Goal: Task Accomplishment & Management: Use online tool/utility

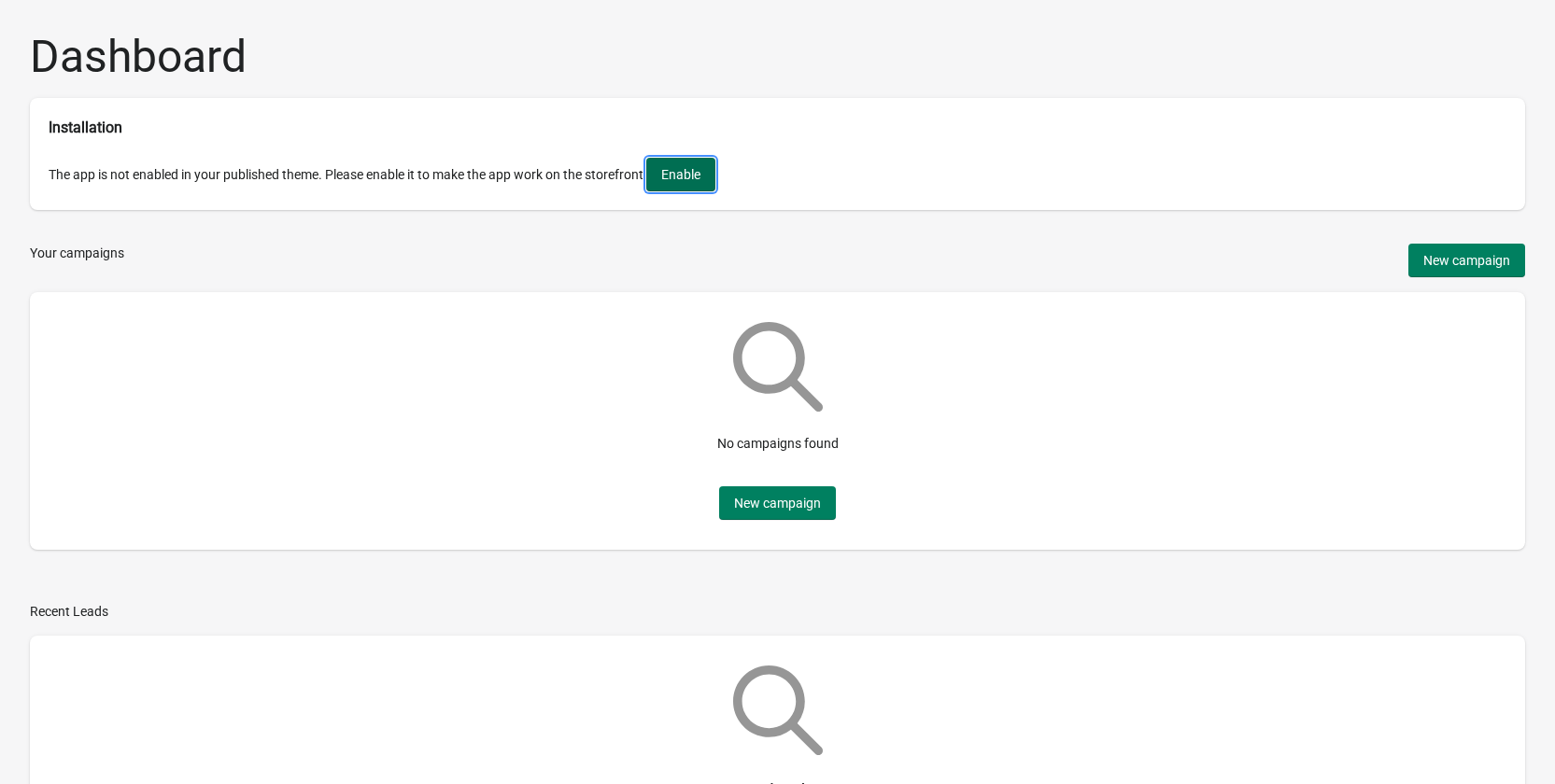
click at [704, 191] on button "Enable" at bounding box center [681, 174] width 69 height 33
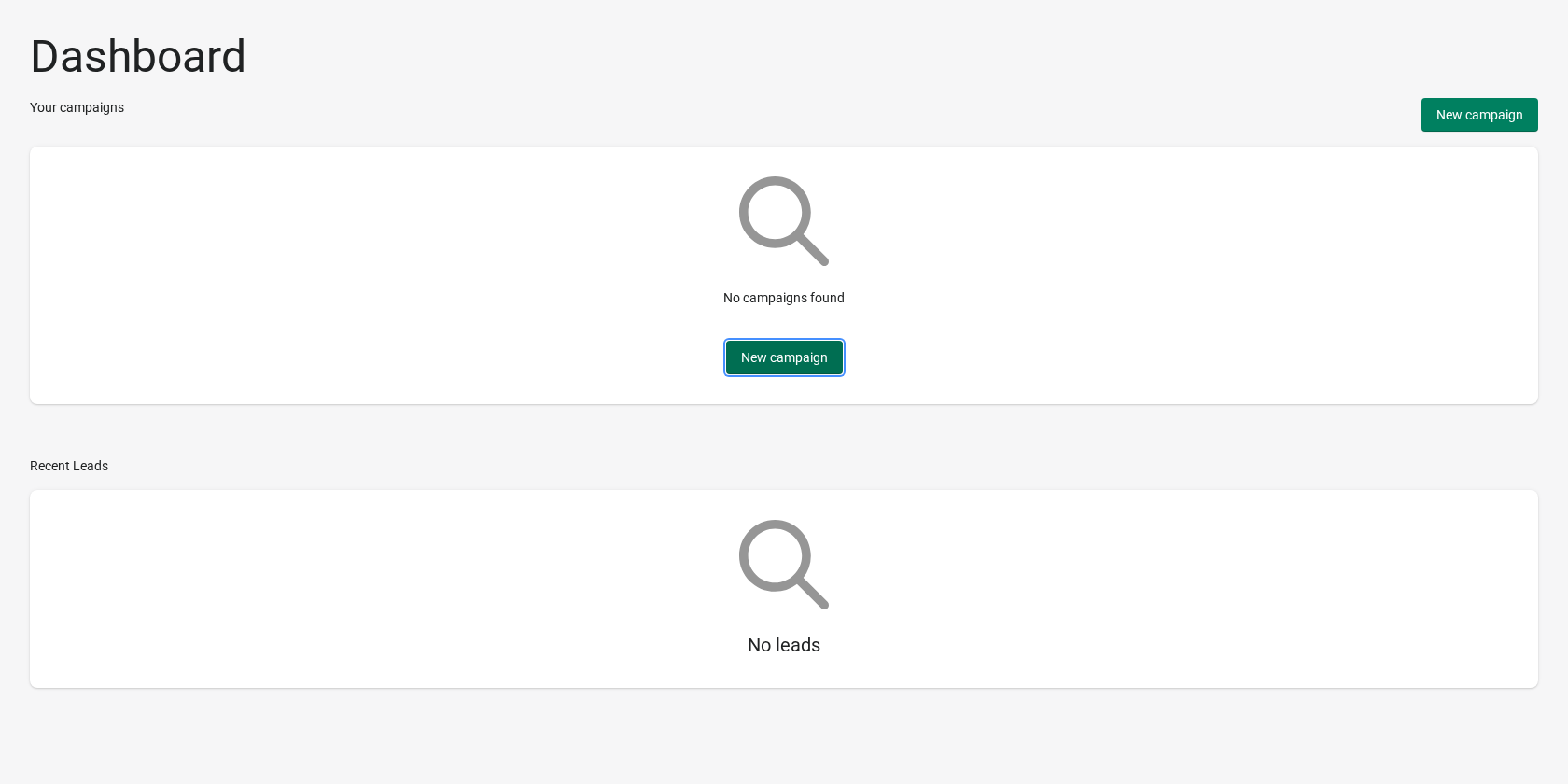
click at [817, 350] on button "New campaign" at bounding box center [784, 358] width 116 height 33
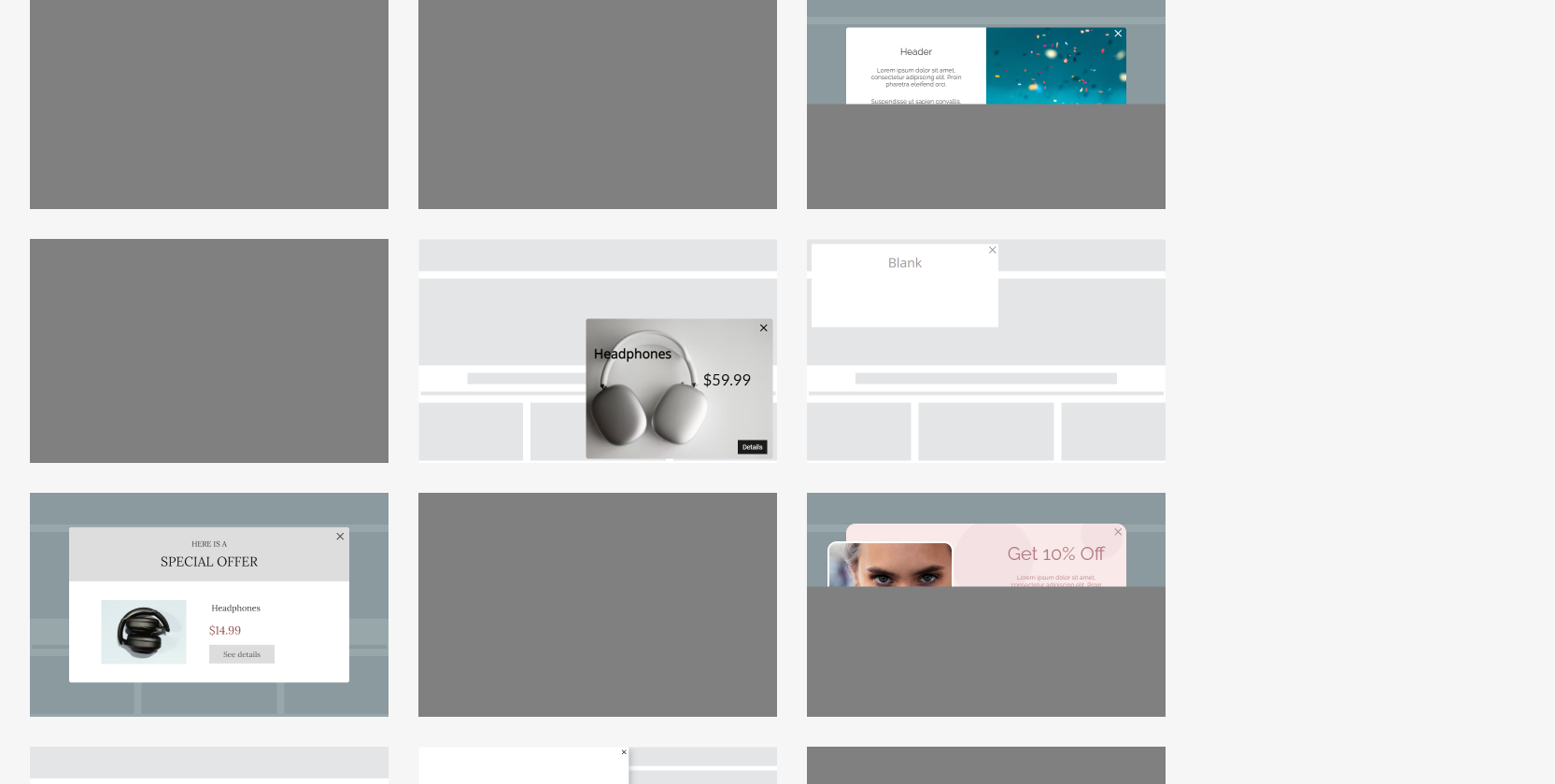
scroll to position [187, 0]
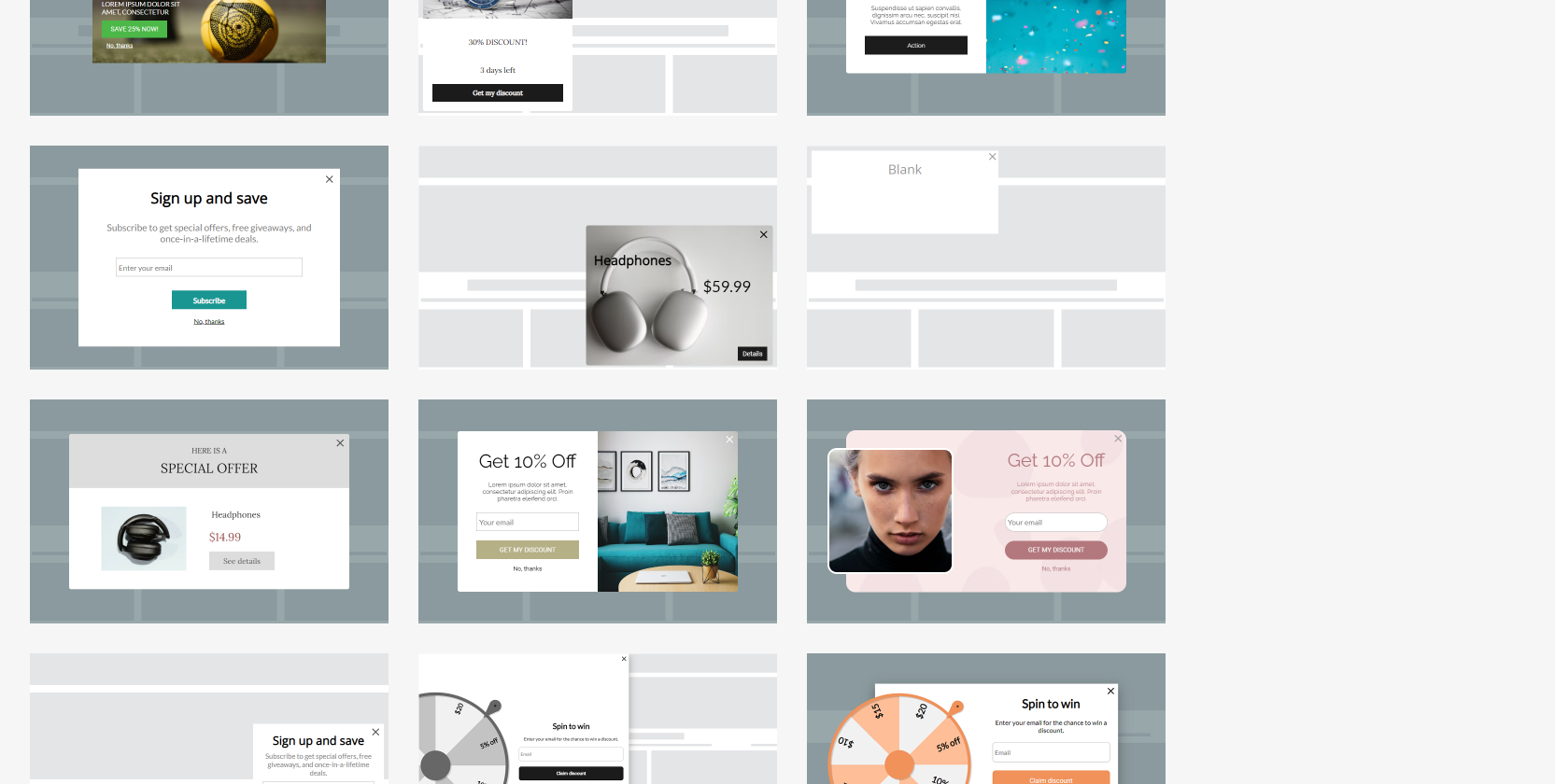
click at [1013, 501] on div at bounding box center [986, 511] width 359 height 224
select select "center"
select select "dark"
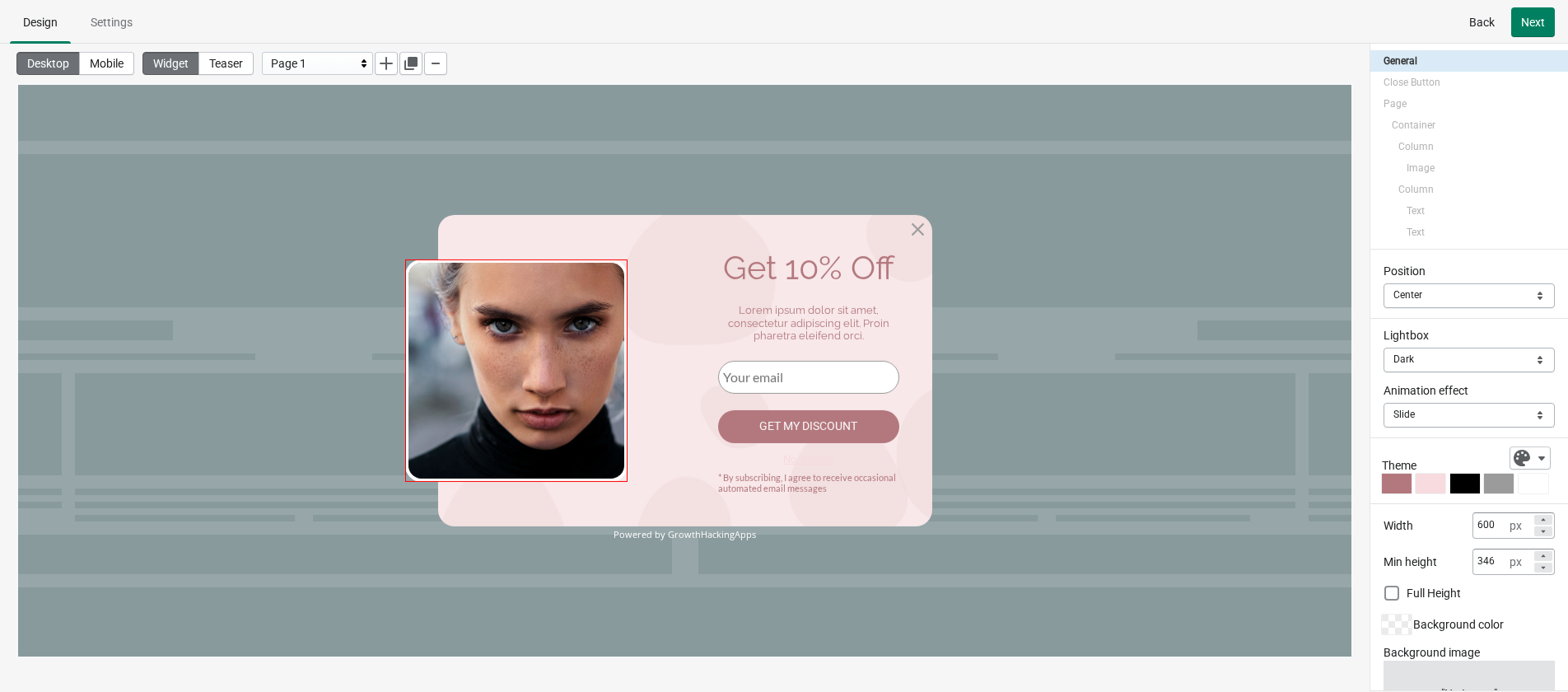
click at [554, 388] on img at bounding box center [516, 370] width 223 height 223
select select "both"
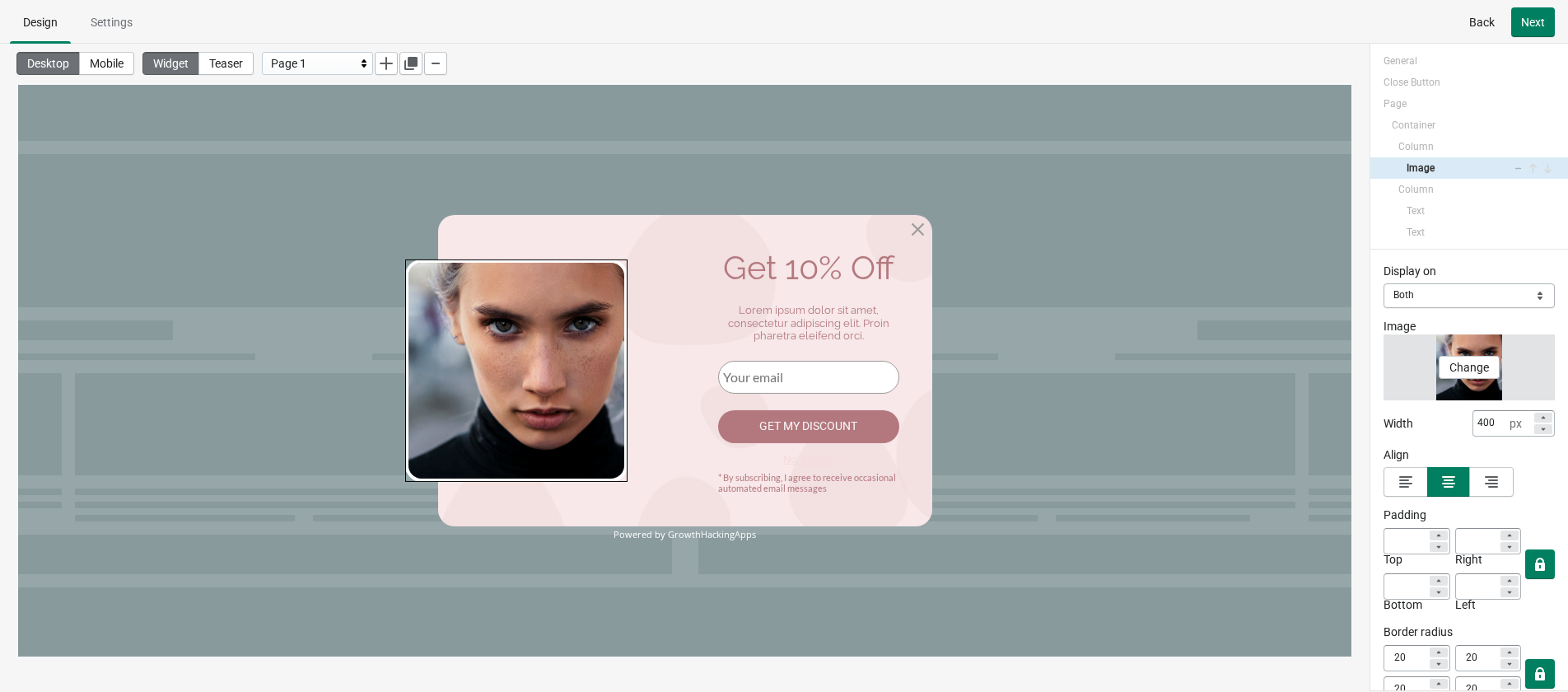
click at [1383, 350] on div "Change" at bounding box center [1469, 368] width 171 height 66
click at [1383, 363] on span "Change" at bounding box center [1469, 367] width 39 height 13
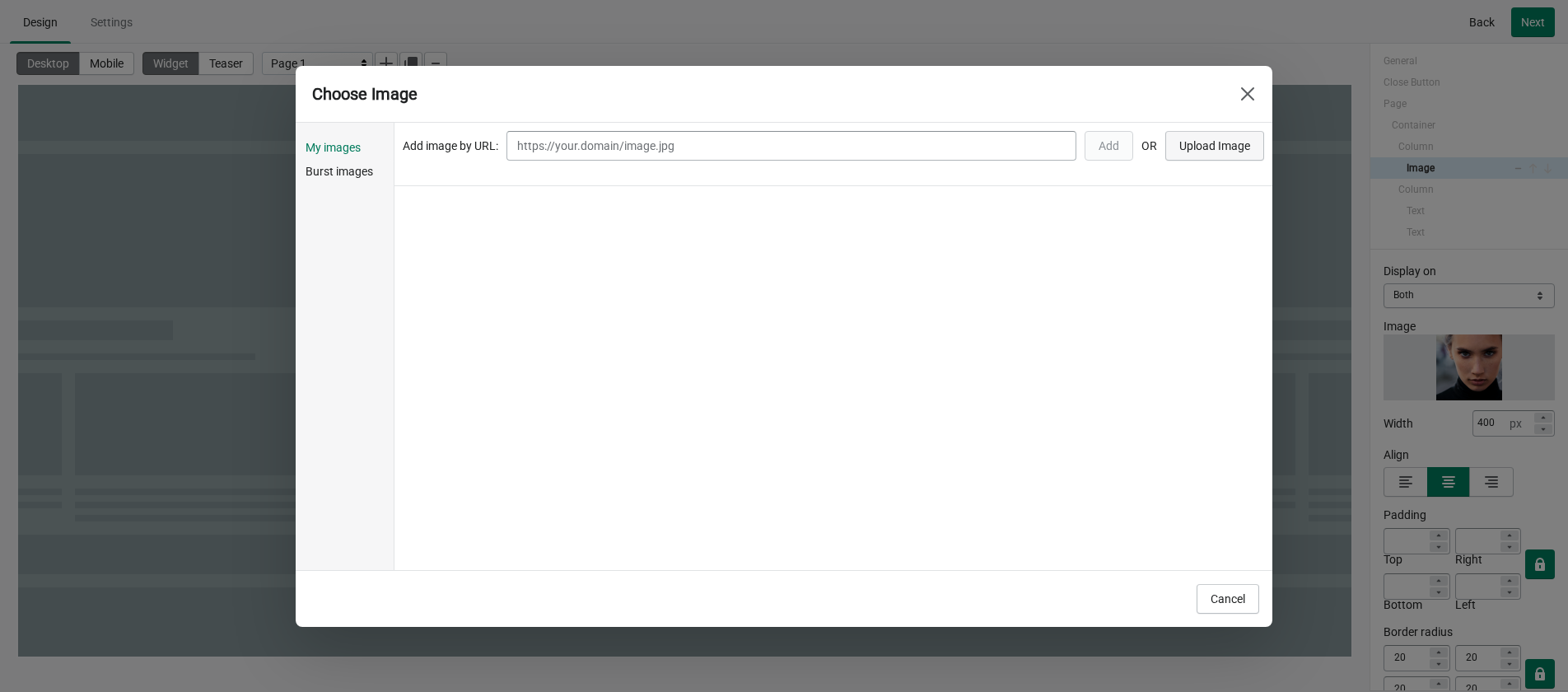
click at [1192, 153] on button "Upload Image" at bounding box center [1215, 146] width 99 height 30
click at [453, 236] on span "Choose" at bounding box center [460, 236] width 39 height 13
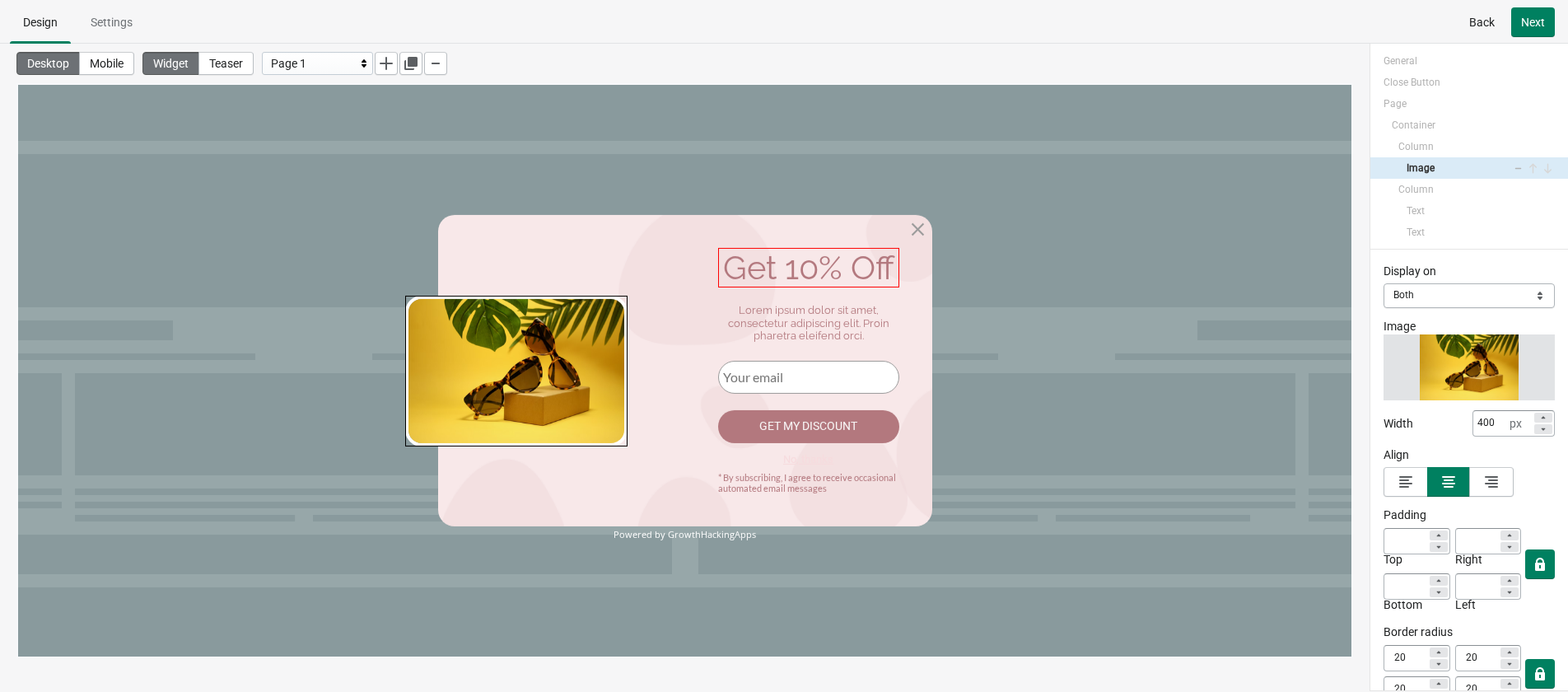
click at [859, 258] on div "Get 10% Off" at bounding box center [808, 267] width 181 height 39
select select "both"
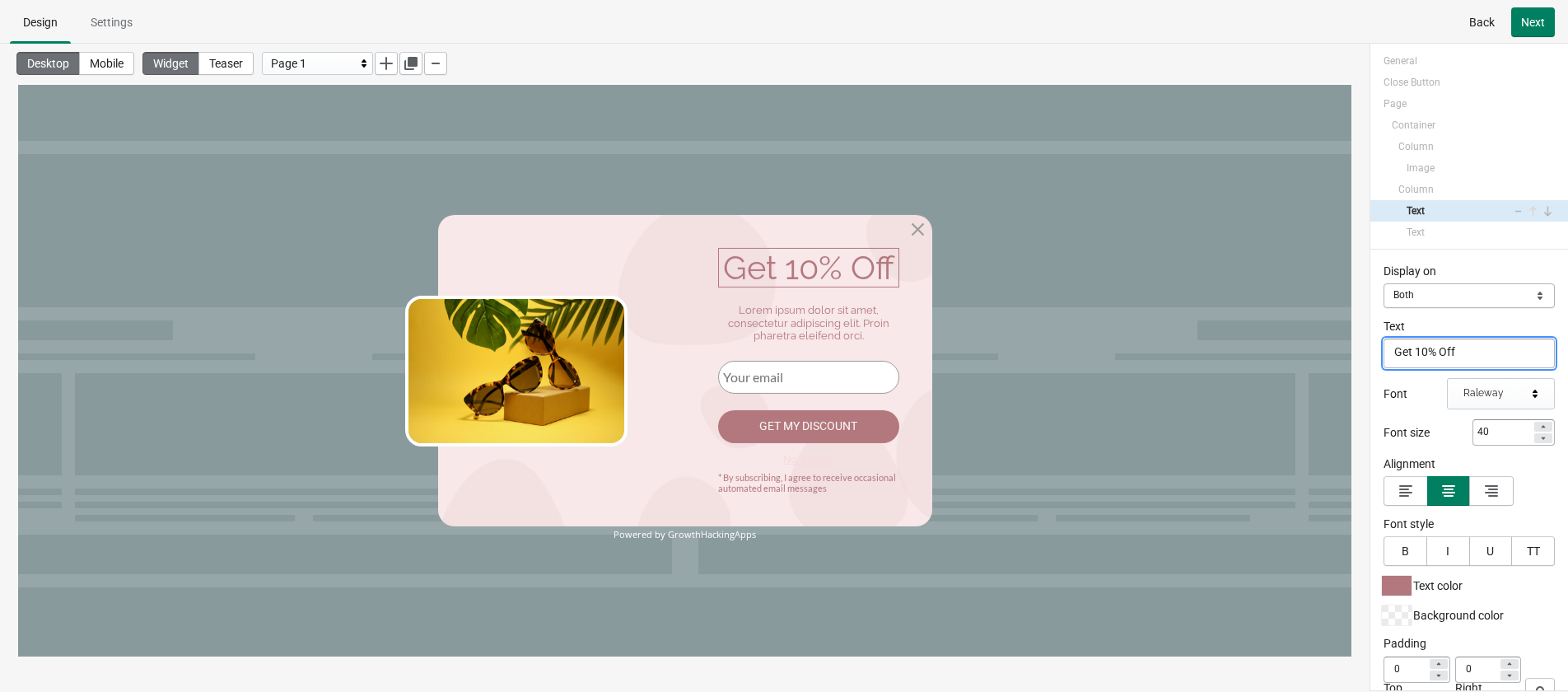
drag, startPoint x: 1425, startPoint y: 357, endPoint x: 1419, endPoint y: 353, distance: 7.2
click at [1383, 353] on textarea "Get 10% Off" at bounding box center [1469, 353] width 171 height 30
type textarea "Get 5% Off"
click at [1368, 300] on div "Desktop Mobile Widget Teaser Page 1" at bounding box center [685, 350] width 1370 height 615
click at [793, 323] on div "Lorem ipsum dolor sit amet, consectetur adipiscing elit. Proin pharetra eleifen…" at bounding box center [808, 323] width 181 height 39
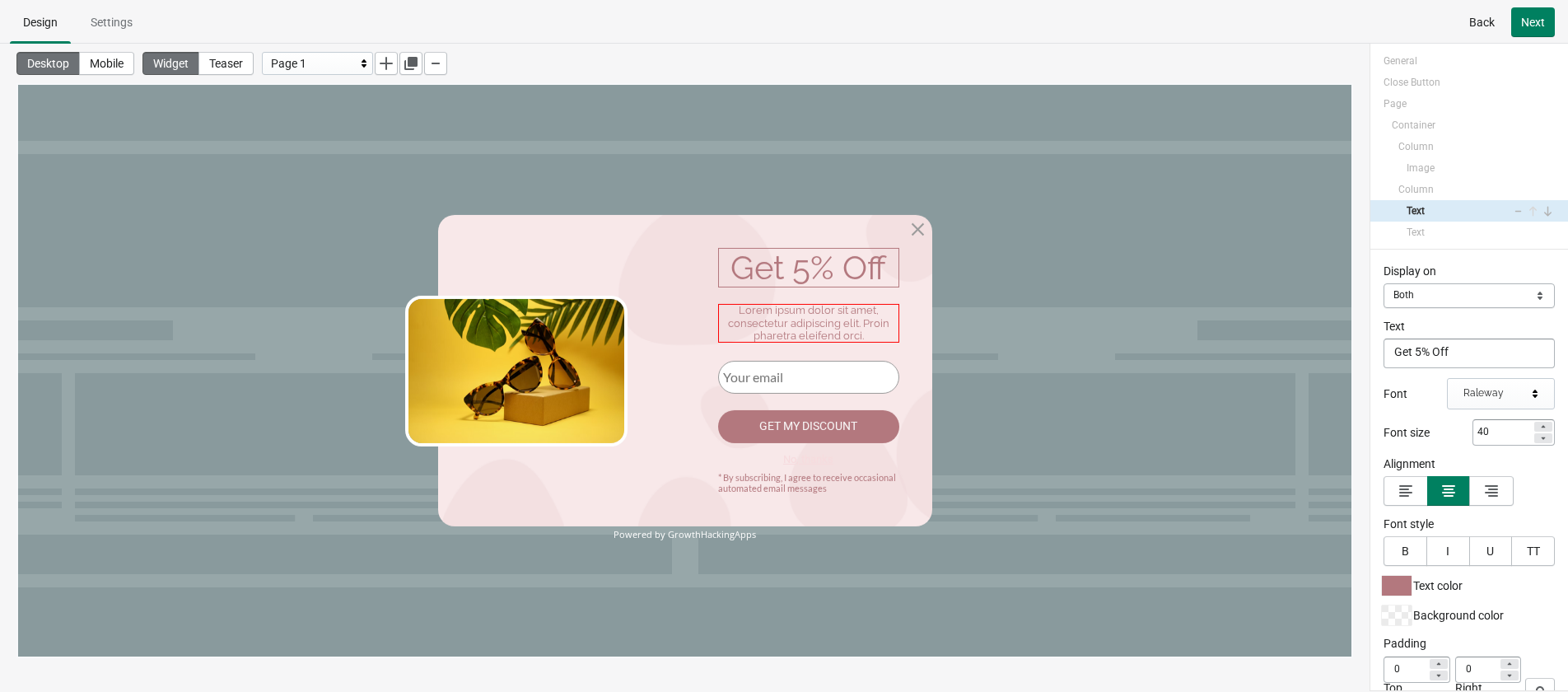
select select "both"
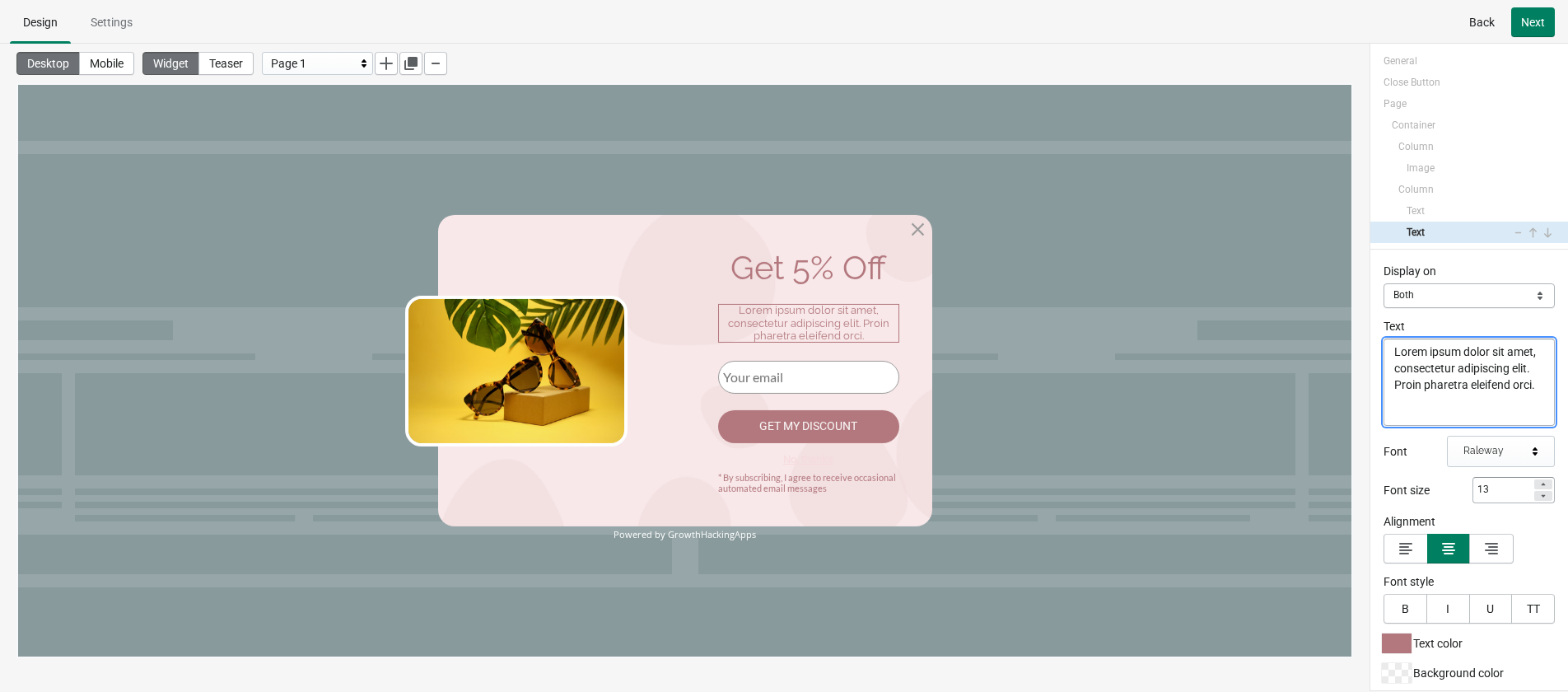
click at [1383, 366] on textarea "Lorem ipsum dolor sit amet, consectetur adipiscing elit. Proin pharetra eleifen…" at bounding box center [1469, 382] width 171 height 87
paste textarea "Get an unconditional 5% discount on your first order, so hurry up!"
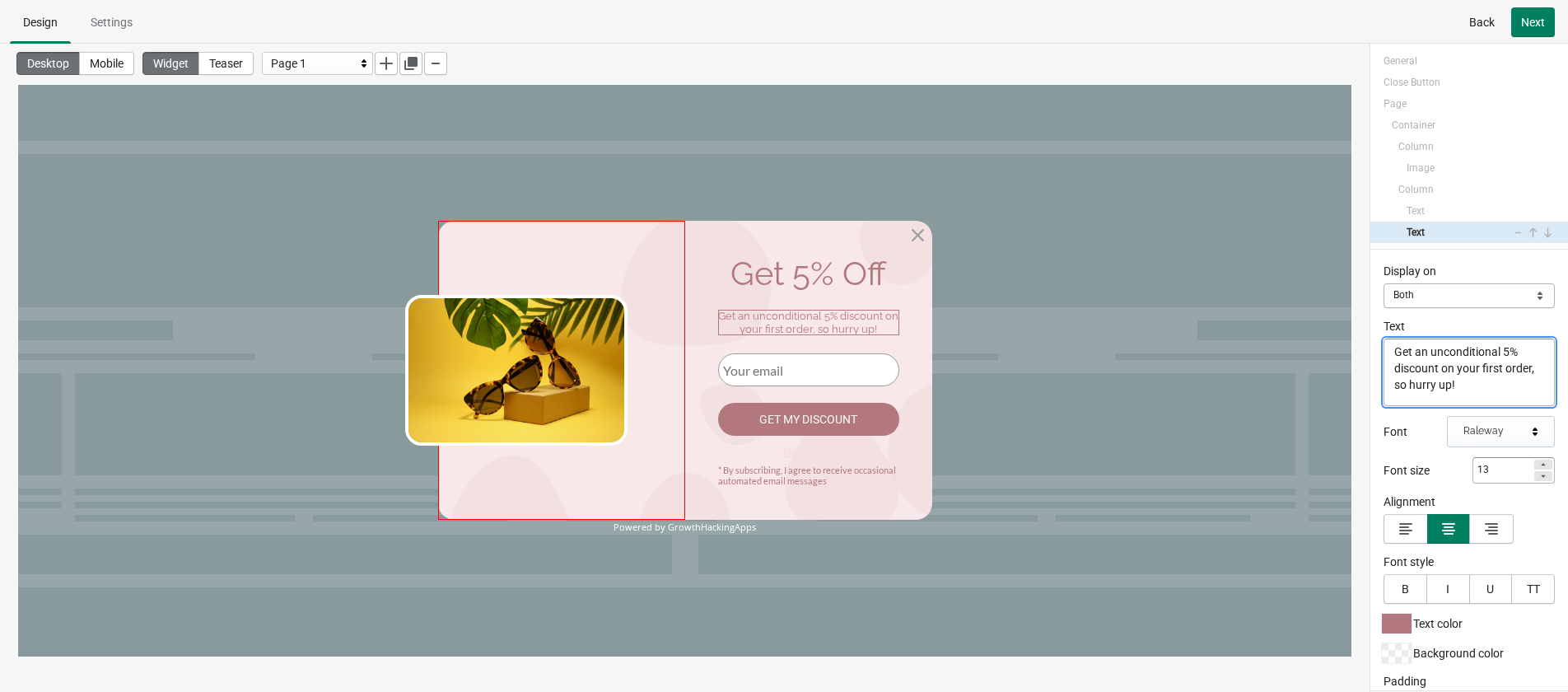
type textarea "Get an unconditional 5% discount on your first order, so hurry up!"
click at [828, 474] on div "* By subscribing, I agree to receive occasional automated email messages" at bounding box center [808, 475] width 181 height 22
select select "both"
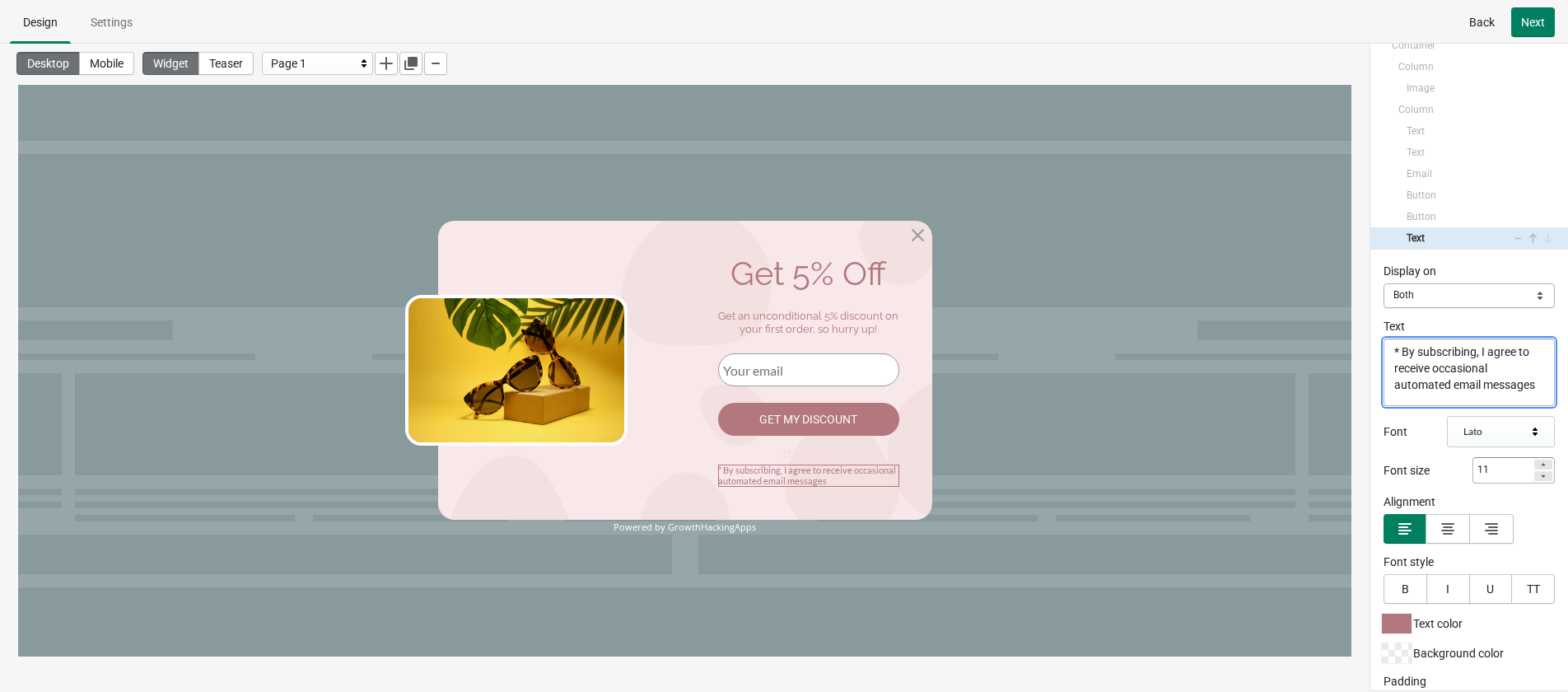
scroll to position [8, 0]
drag, startPoint x: 1405, startPoint y: 353, endPoint x: 1483, endPoint y: 409, distance: 96.0
click at [1383, 409] on div "Display on Mobile Desktop Both Both Text * By subscribing, I agree to receive o…" at bounding box center [1469, 469] width 197 height 441
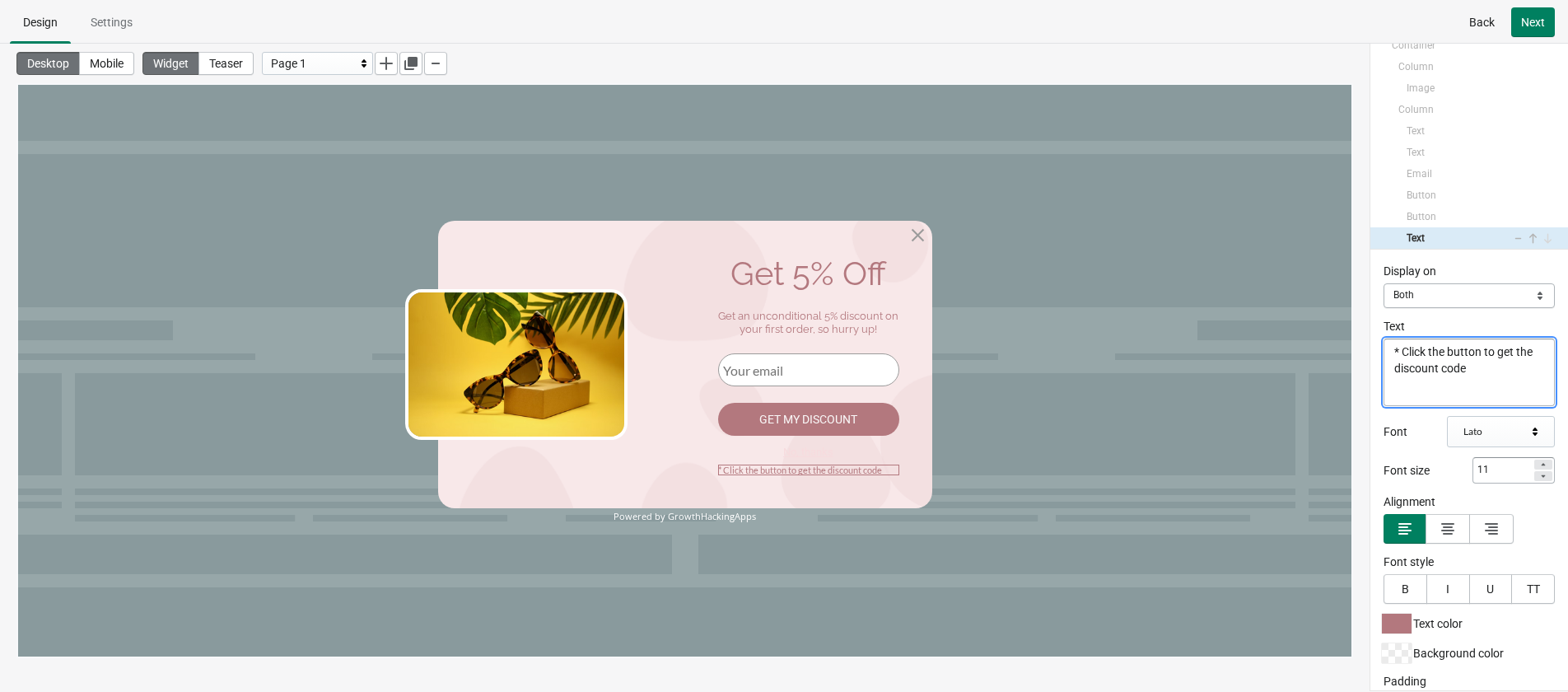
scroll to position [0, 0]
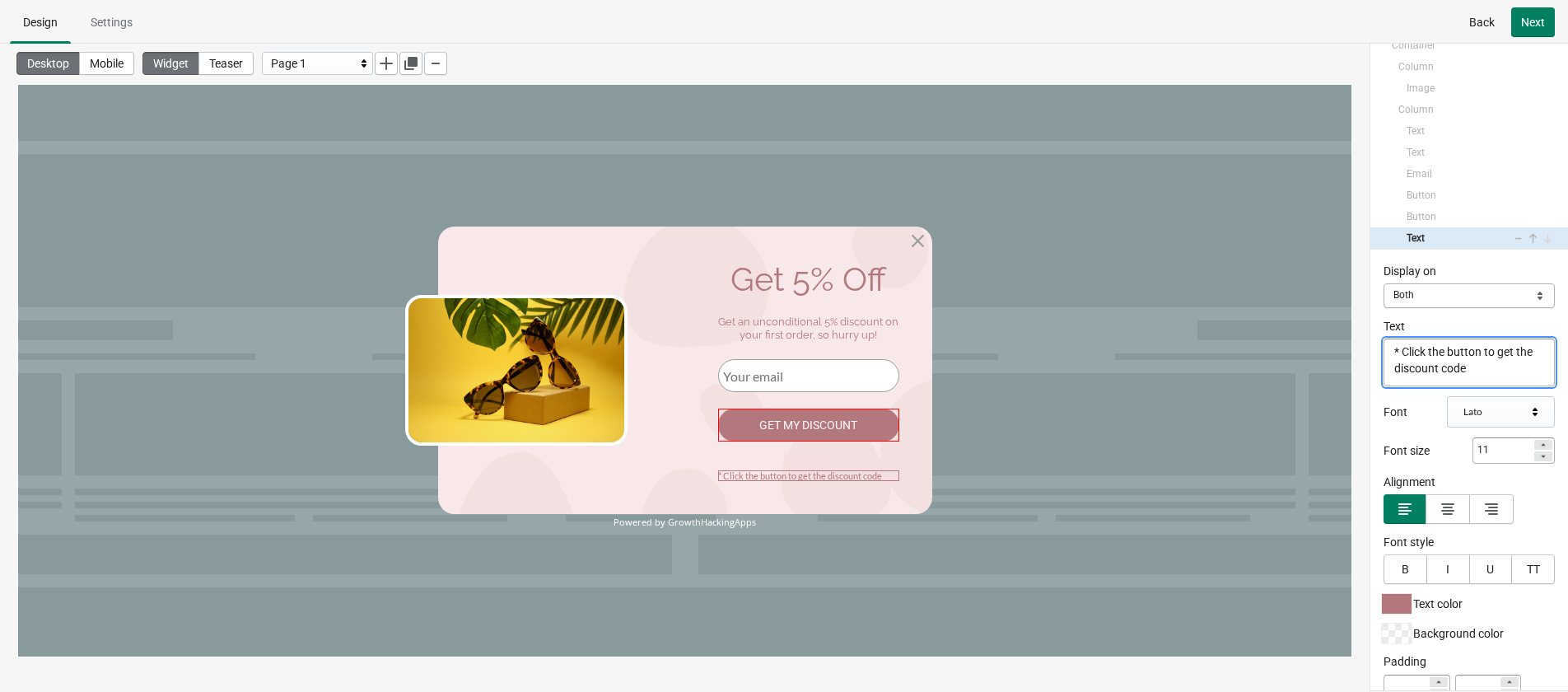
type textarea "* Click the button to get the discount code"
click at [833, 426] on div "Get my discount" at bounding box center [808, 425] width 181 height 33
select select "both"
select select "goToPage"
select select "1"
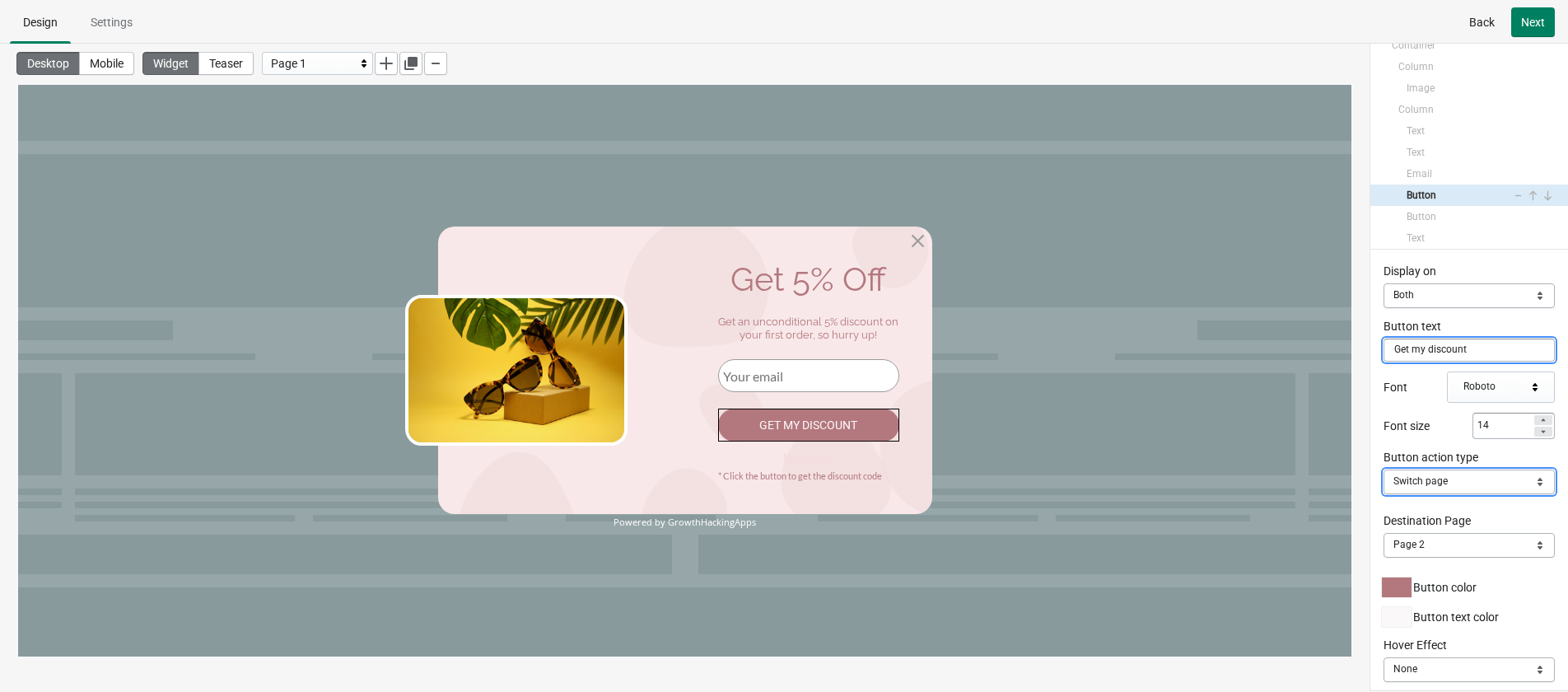
click at [1383, 478] on select "Close Popup Open URL Switch page Apply discount code" at bounding box center [1469, 482] width 171 height 24
click at [1383, 469] on select "Close Popup Open URL Switch page Apply discount code" at bounding box center [1469, 482] width 171 height 24
click at [1383, 32] on button "Next" at bounding box center [1533, 23] width 43 height 30
select select "both"
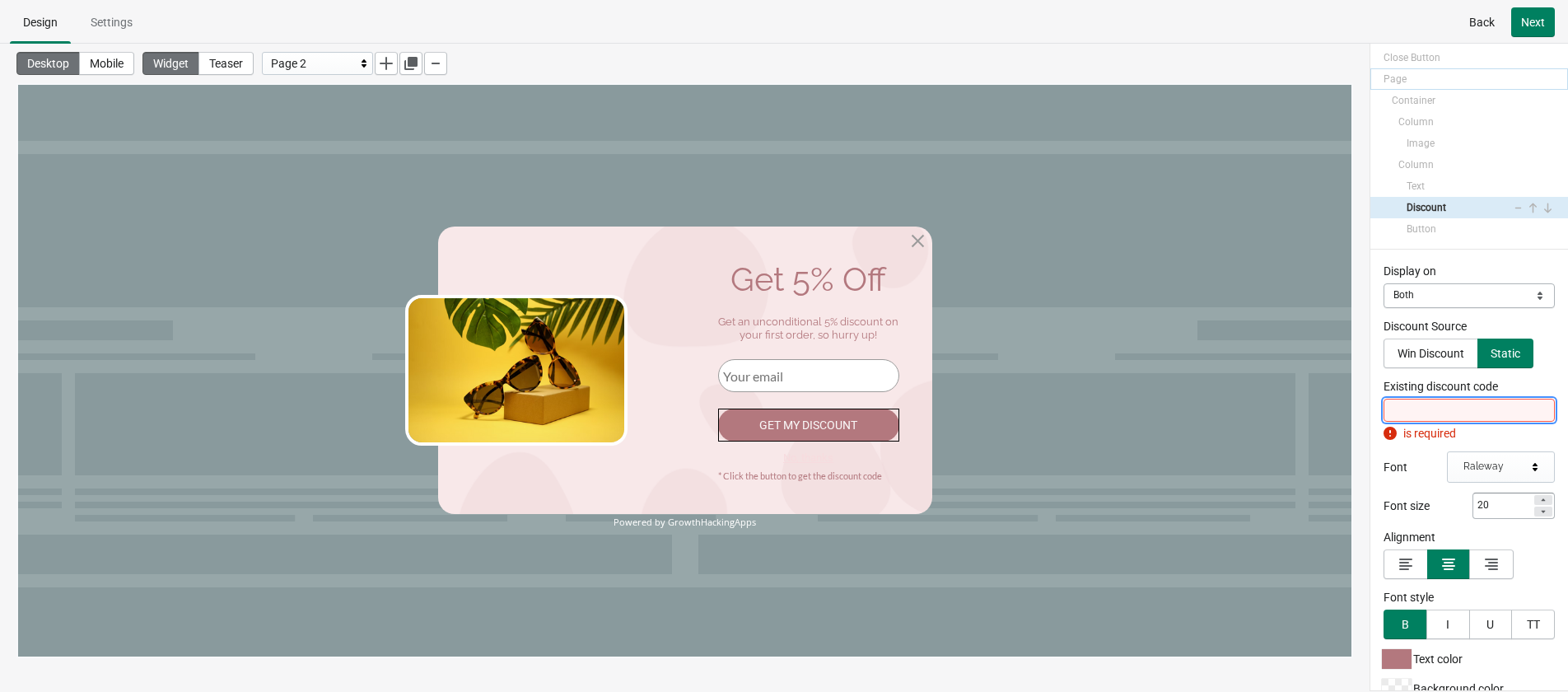
scroll to position [24, 0]
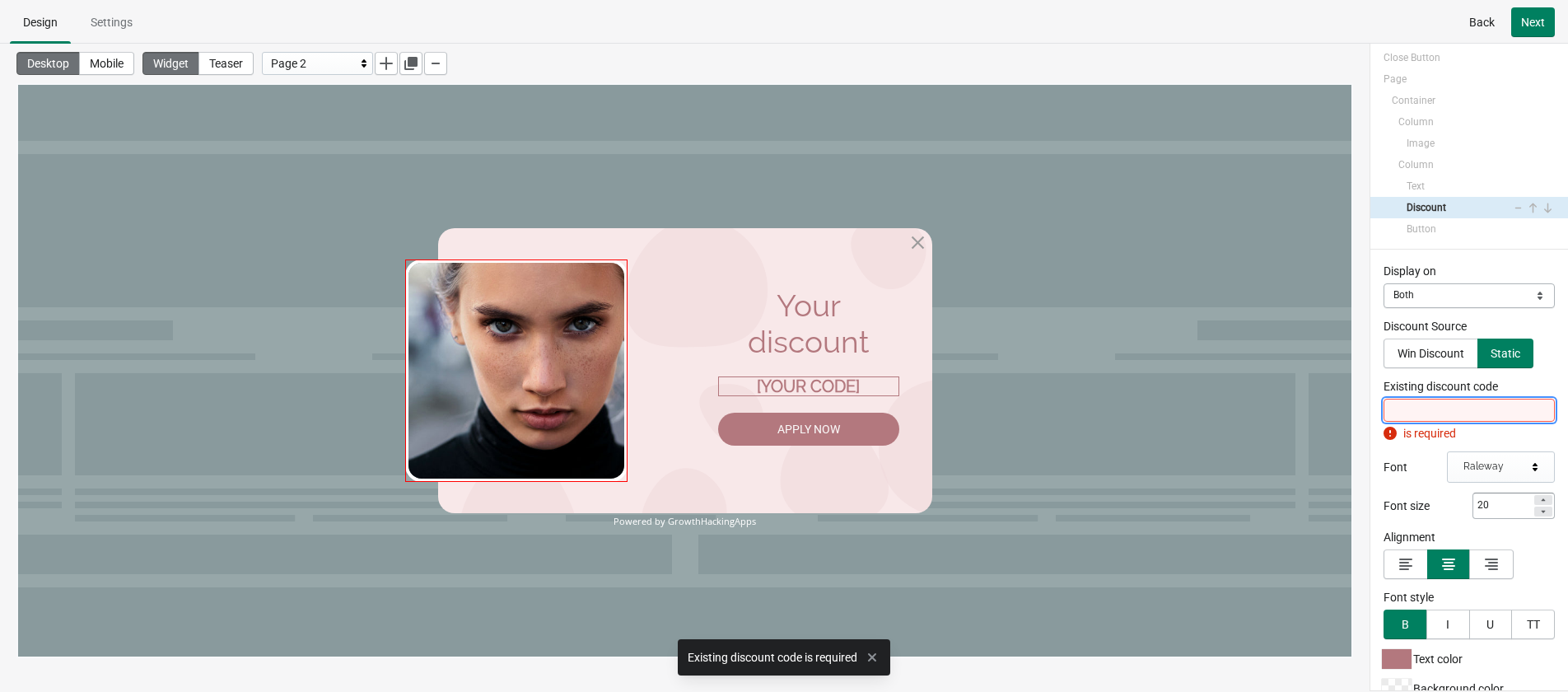
click at [543, 400] on img at bounding box center [516, 370] width 223 height 223
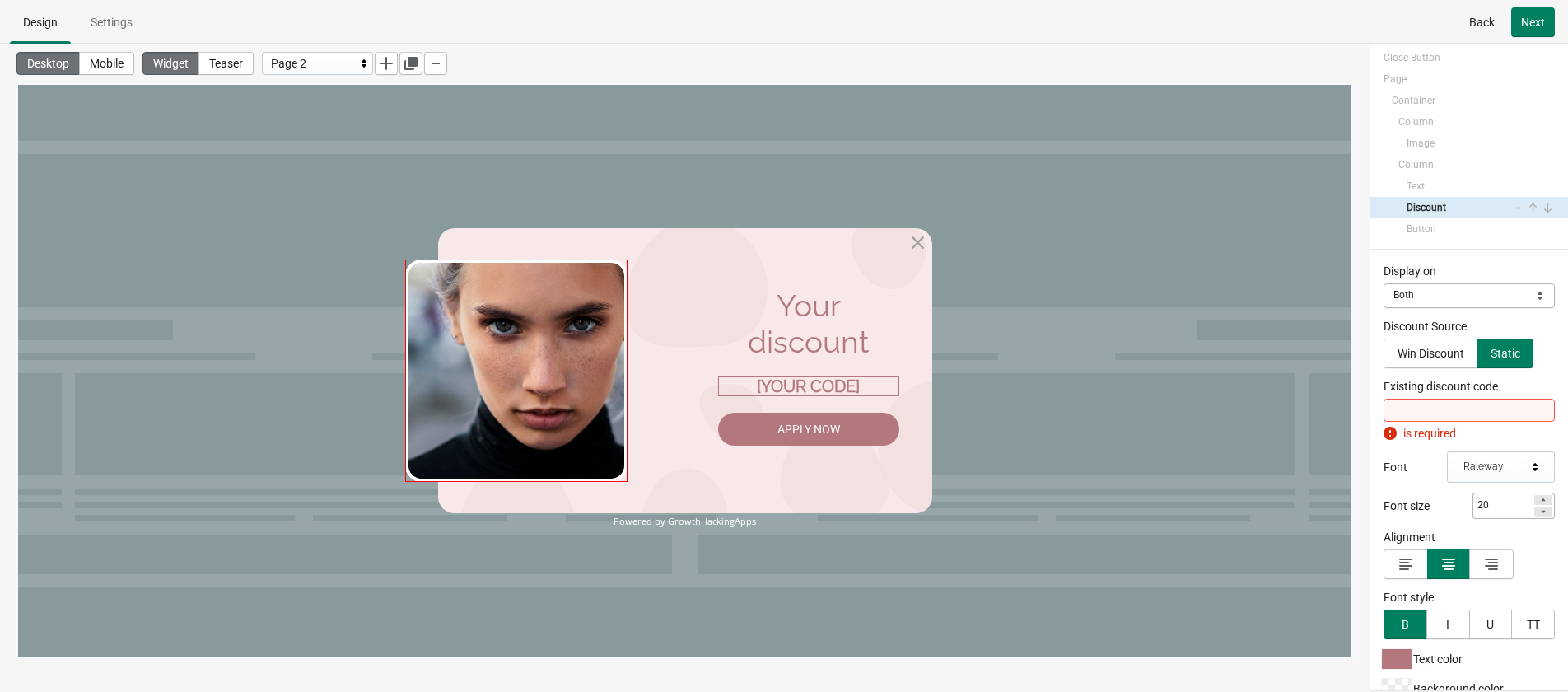
click at [500, 374] on img at bounding box center [516, 370] width 223 height 223
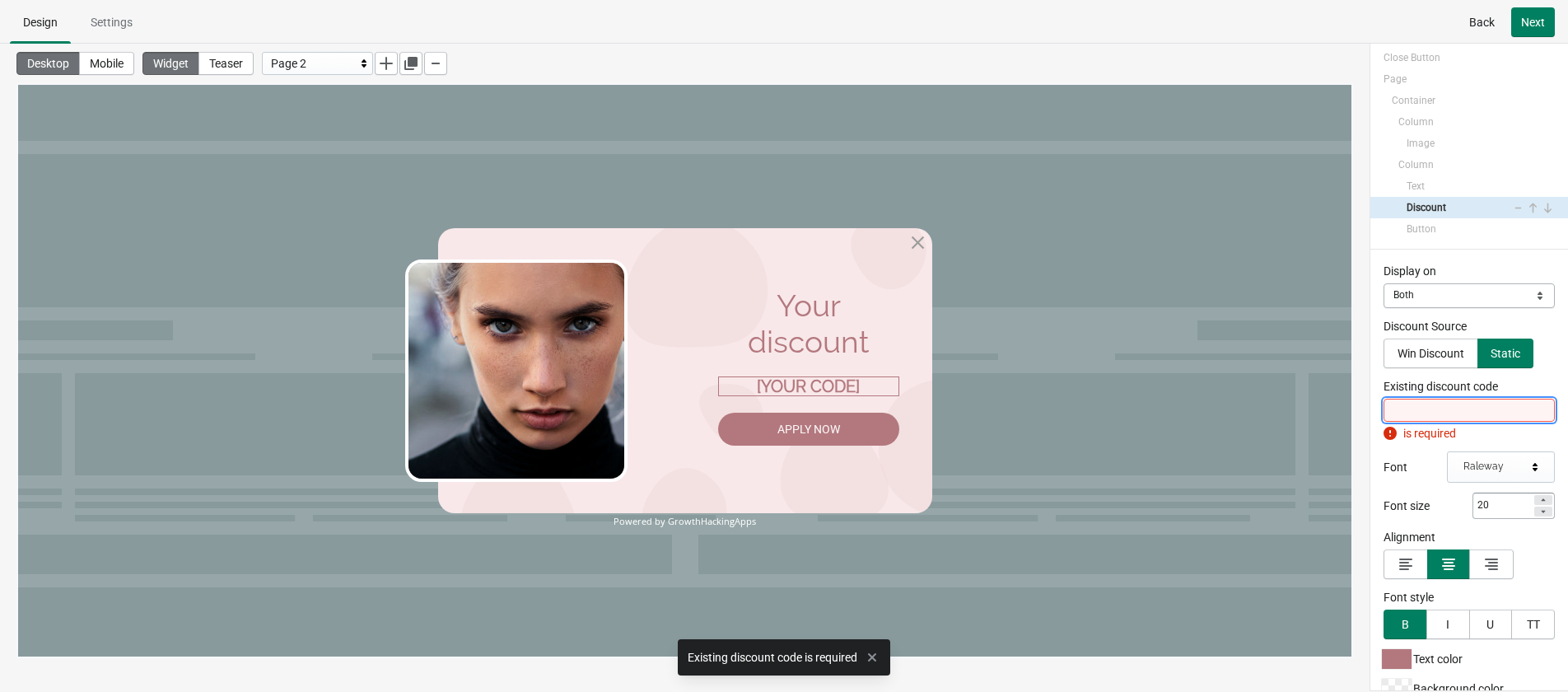
click at [1383, 407] on input "Existing discount code" at bounding box center [1469, 410] width 171 height 23
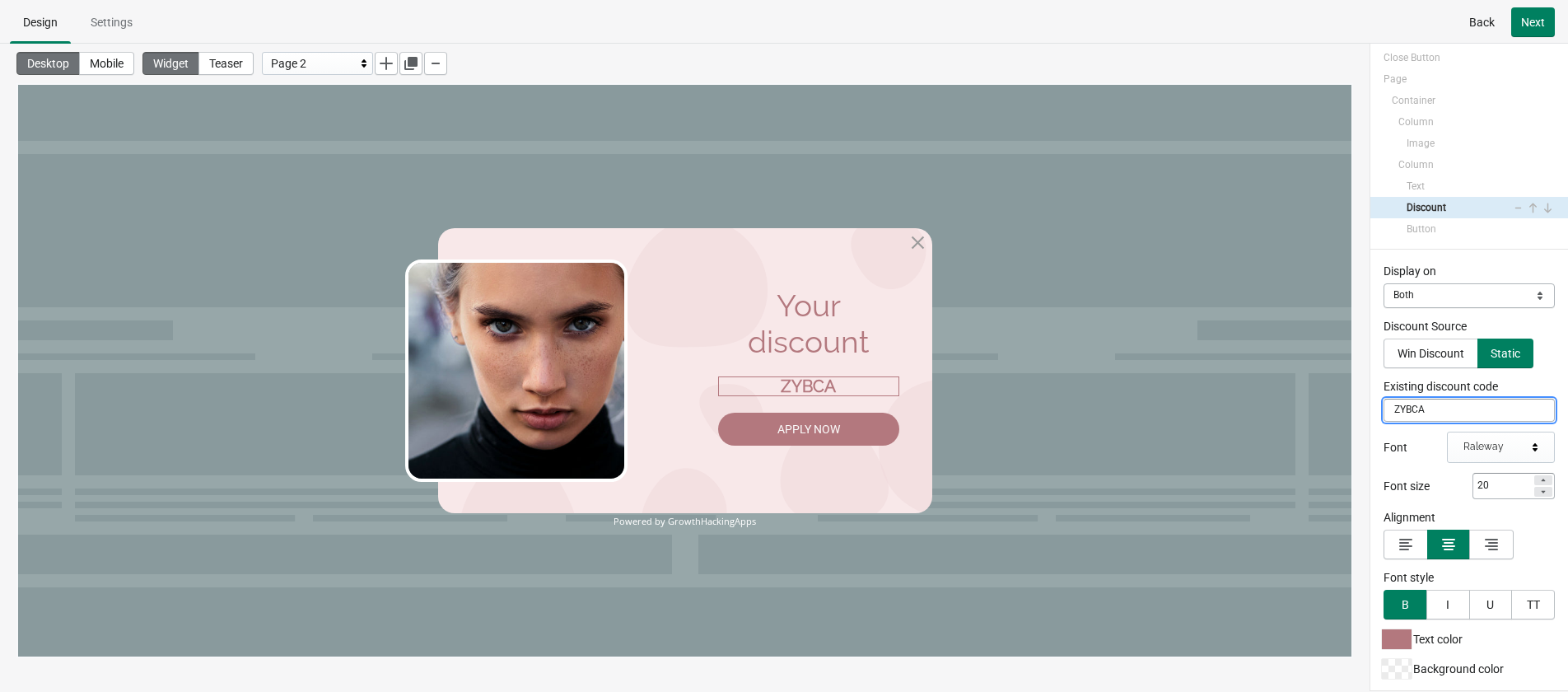
type input "ZYBCA"
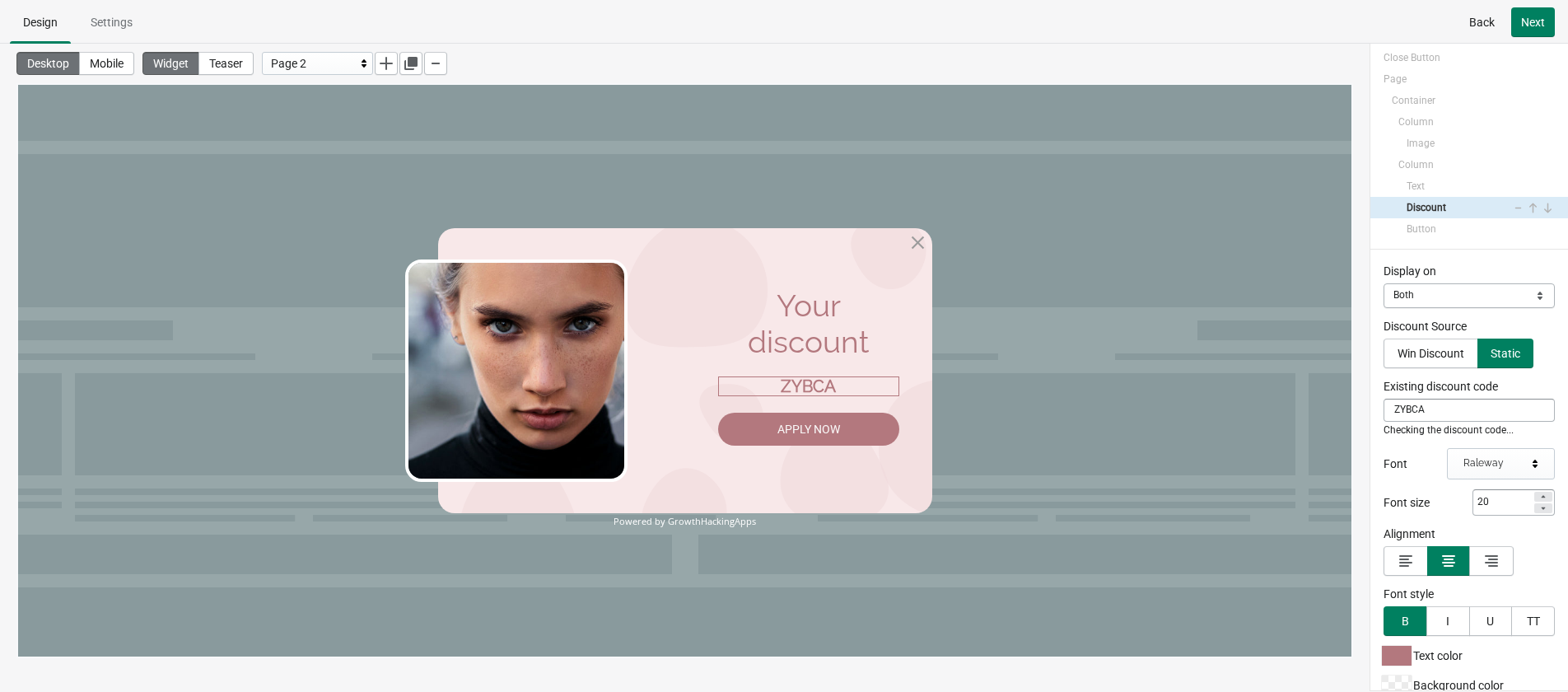
click at [1373, 428] on div "Display on Mobile Desktop Both Both Discount Source Win Discount Static Existin…" at bounding box center [1469, 469] width 197 height 441
click at [820, 426] on div "Apply Now" at bounding box center [808, 429] width 181 height 33
select select "both"
select select "applyDiscount"
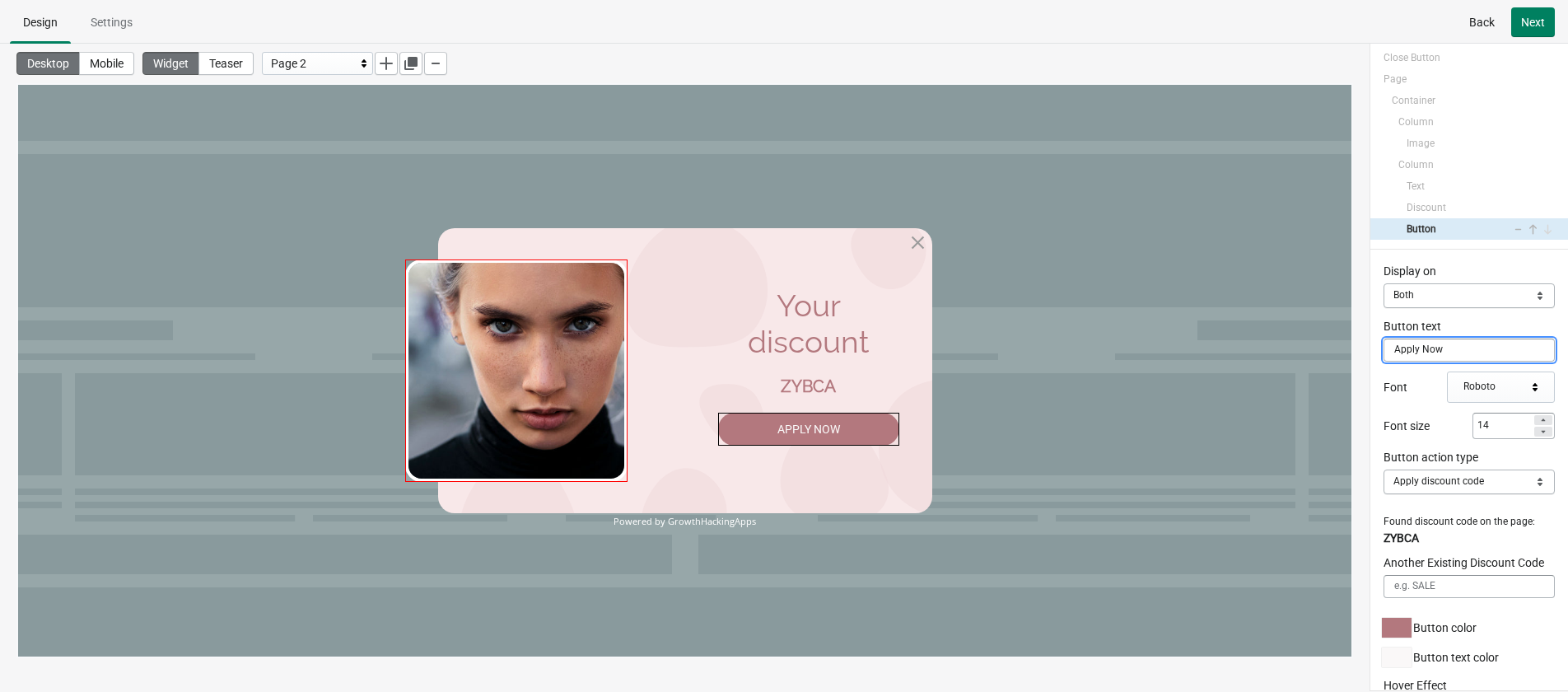
click at [528, 422] on img at bounding box center [516, 370] width 223 height 223
select select "both"
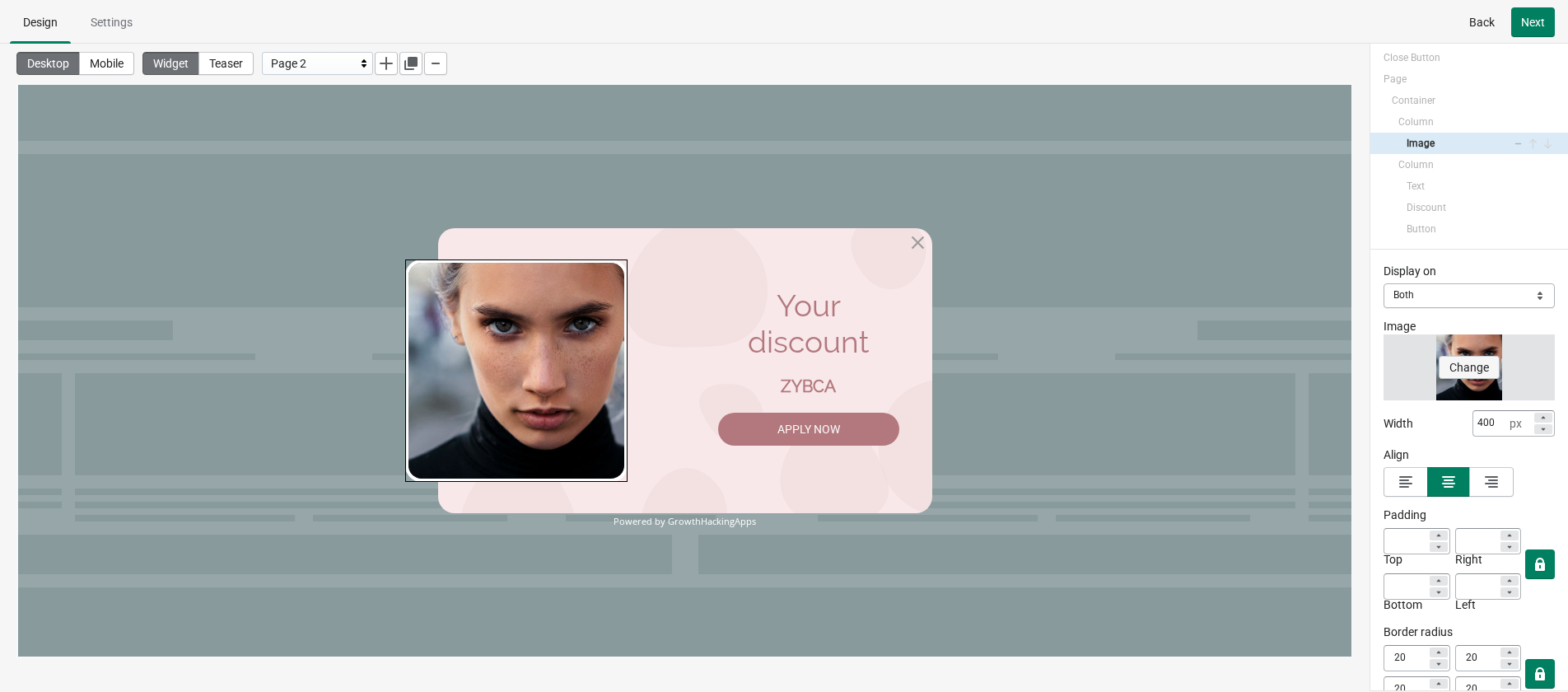
click at [1383, 367] on span "Change" at bounding box center [1469, 367] width 39 height 13
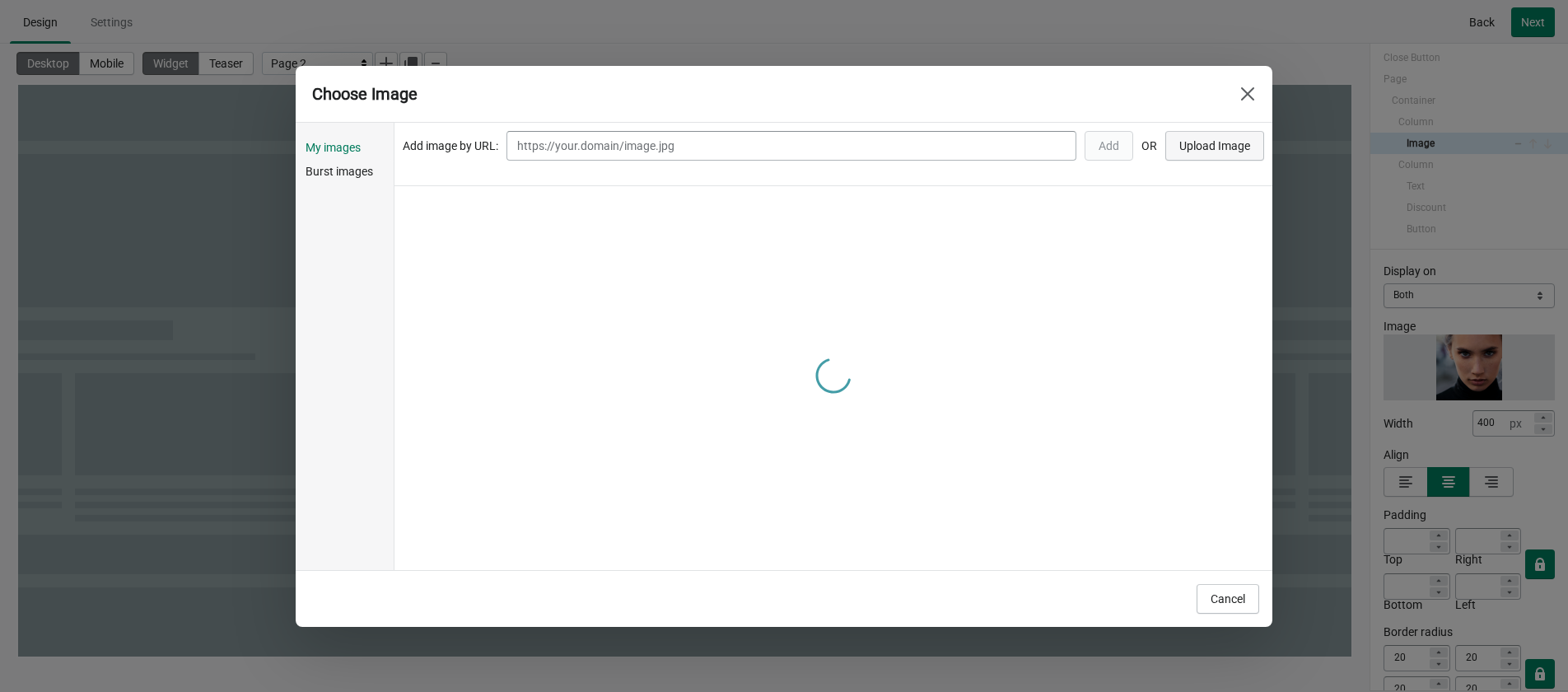
click at [1192, 156] on button "Upload Image" at bounding box center [1215, 146] width 99 height 30
click at [1194, 149] on span "Upload Image" at bounding box center [1214, 145] width 70 height 13
click at [462, 235] on span "Choose" at bounding box center [460, 236] width 39 height 13
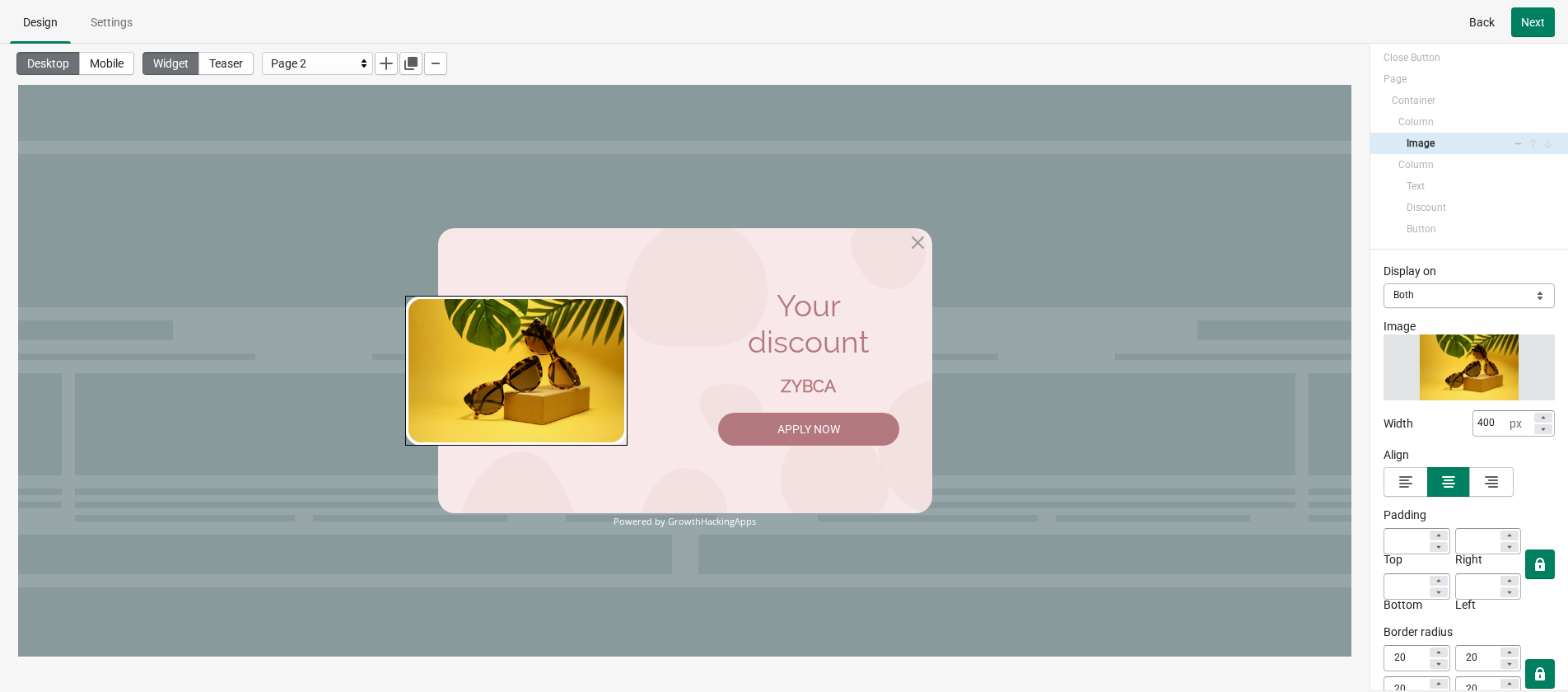
click at [340, 63] on div "Page 2" at bounding box center [314, 63] width 85 height 20
click at [333, 80] on div "Page 1" at bounding box center [317, 84] width 110 height 18
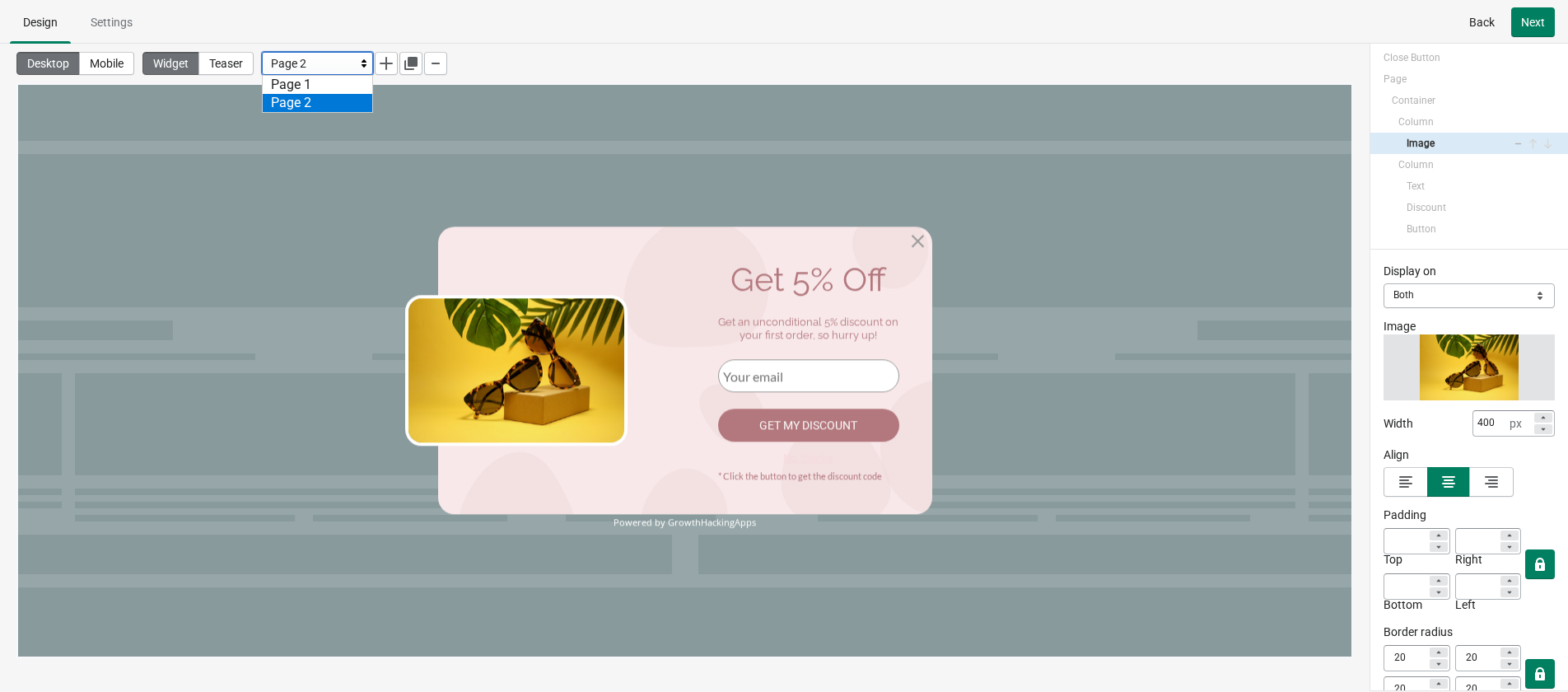
scroll to position [7, 0]
select select "center"
select select "dark"
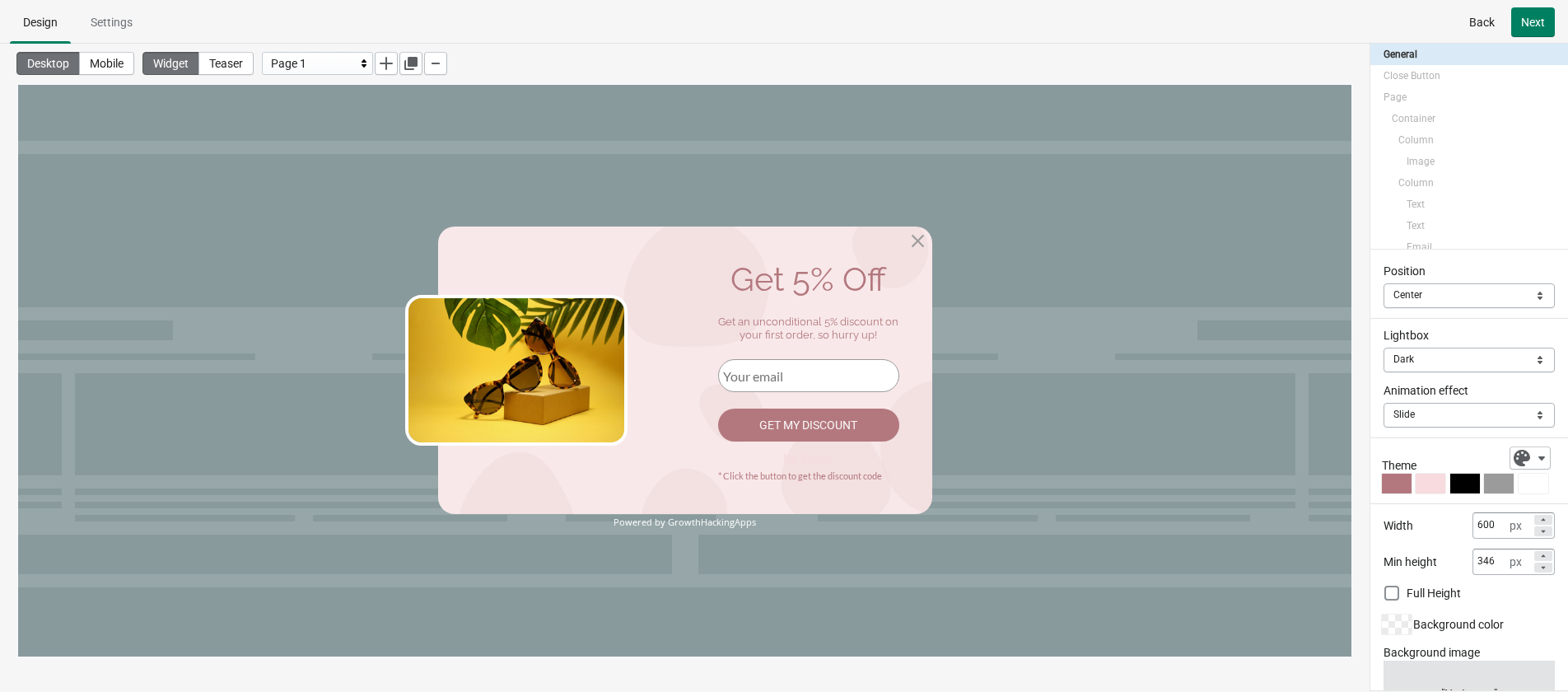
click at [336, 66] on div "Page 1" at bounding box center [314, 63] width 85 height 20
click at [334, 97] on div "Page 2" at bounding box center [317, 103] width 110 height 18
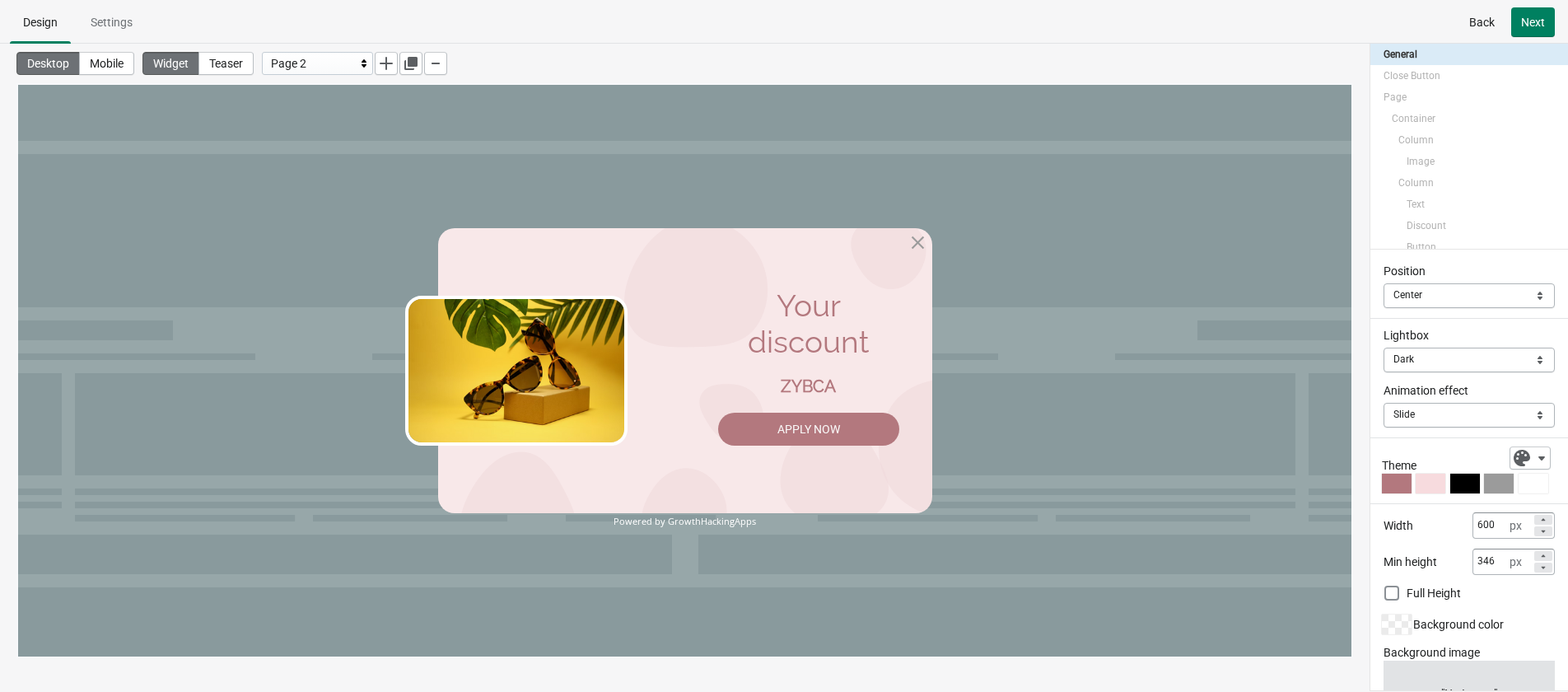
click at [719, 522] on div "Powered by GrowthHackingApps" at bounding box center [685, 521] width 495 height 10
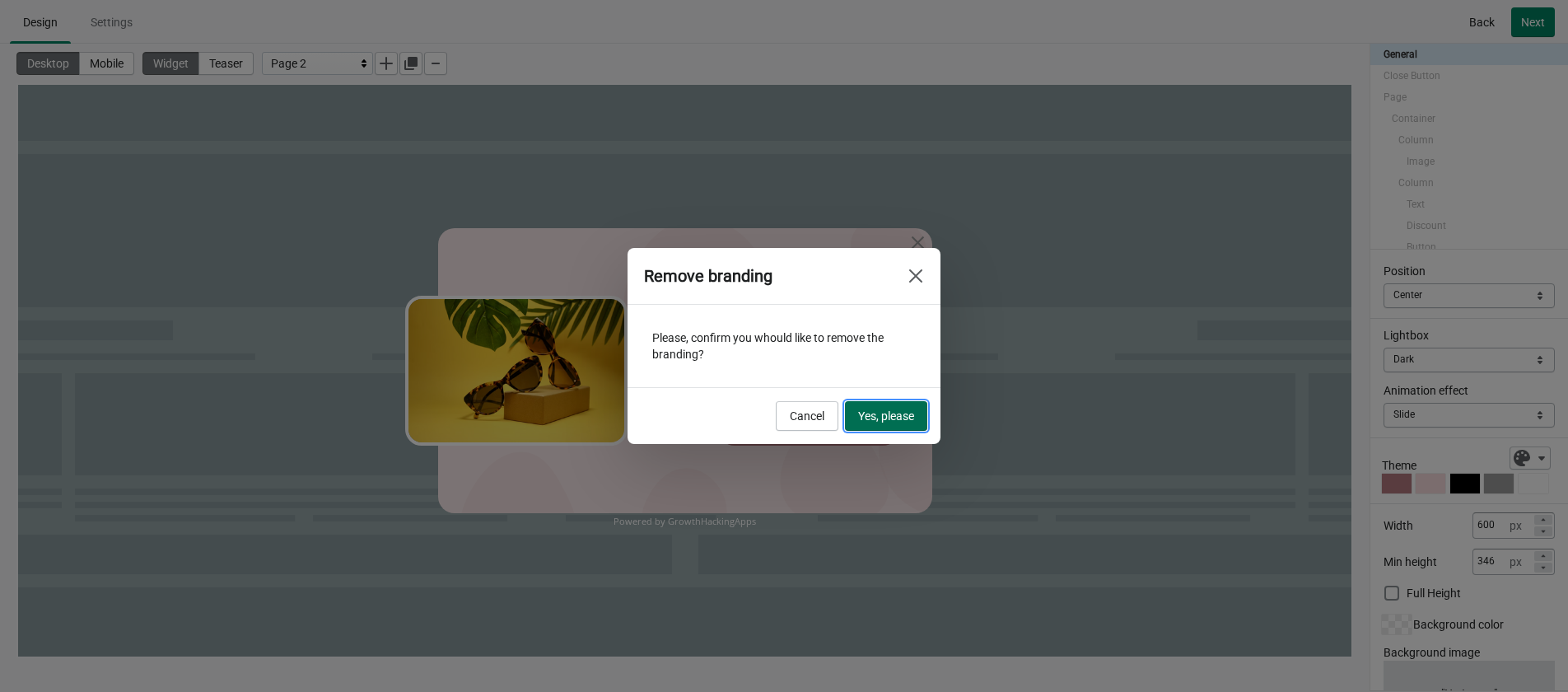
click at [860, 412] on span "Yes, please" at bounding box center [886, 416] width 56 height 13
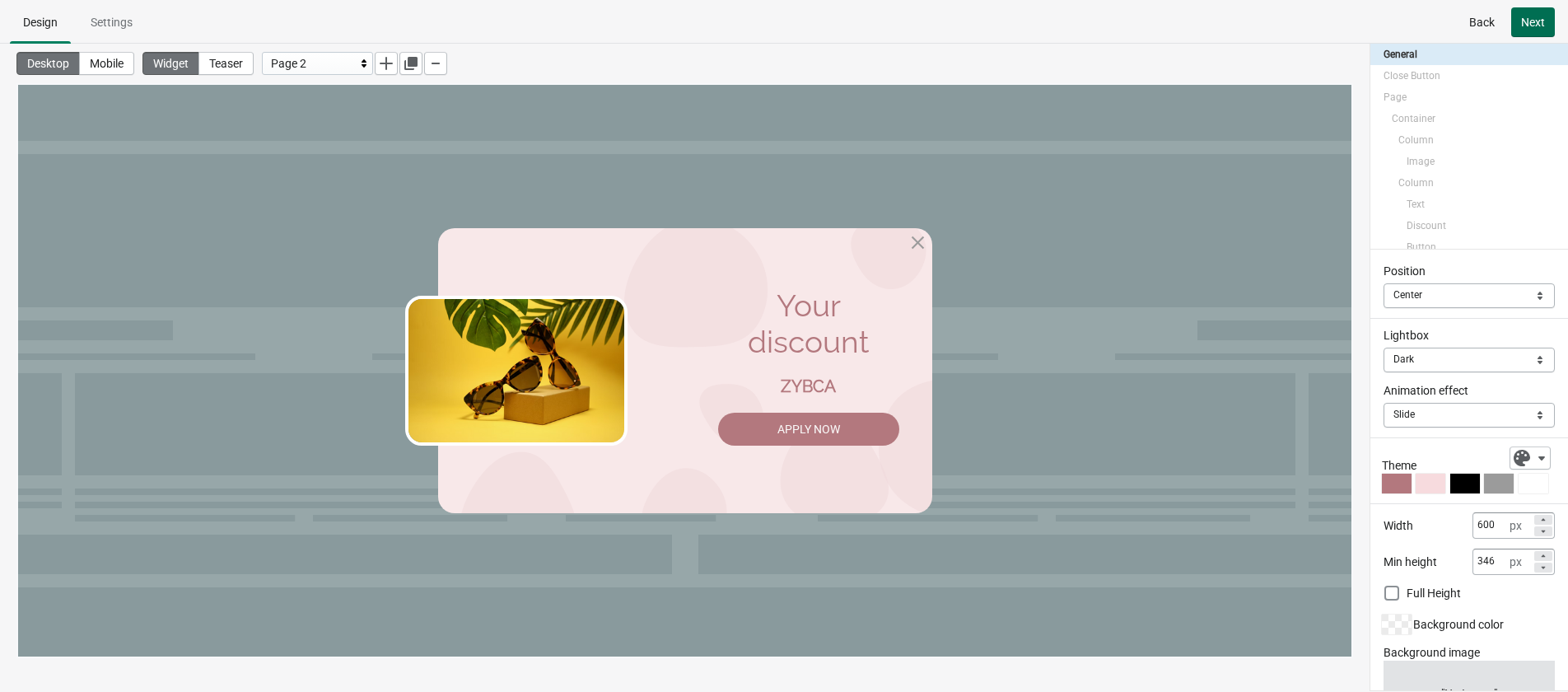
click at [1383, 27] on span "Next" at bounding box center [1532, 22] width 23 height 13
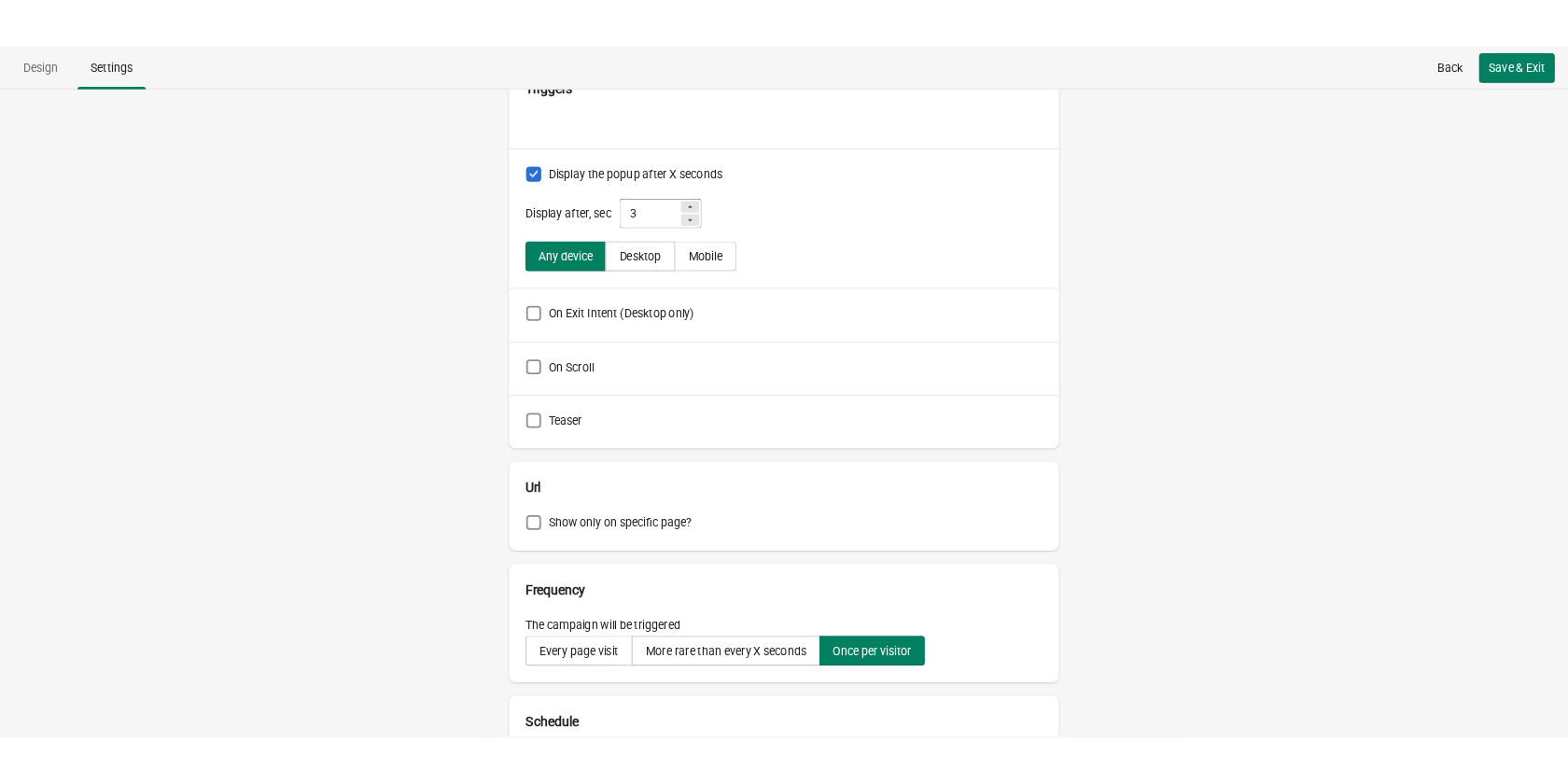
scroll to position [280, 0]
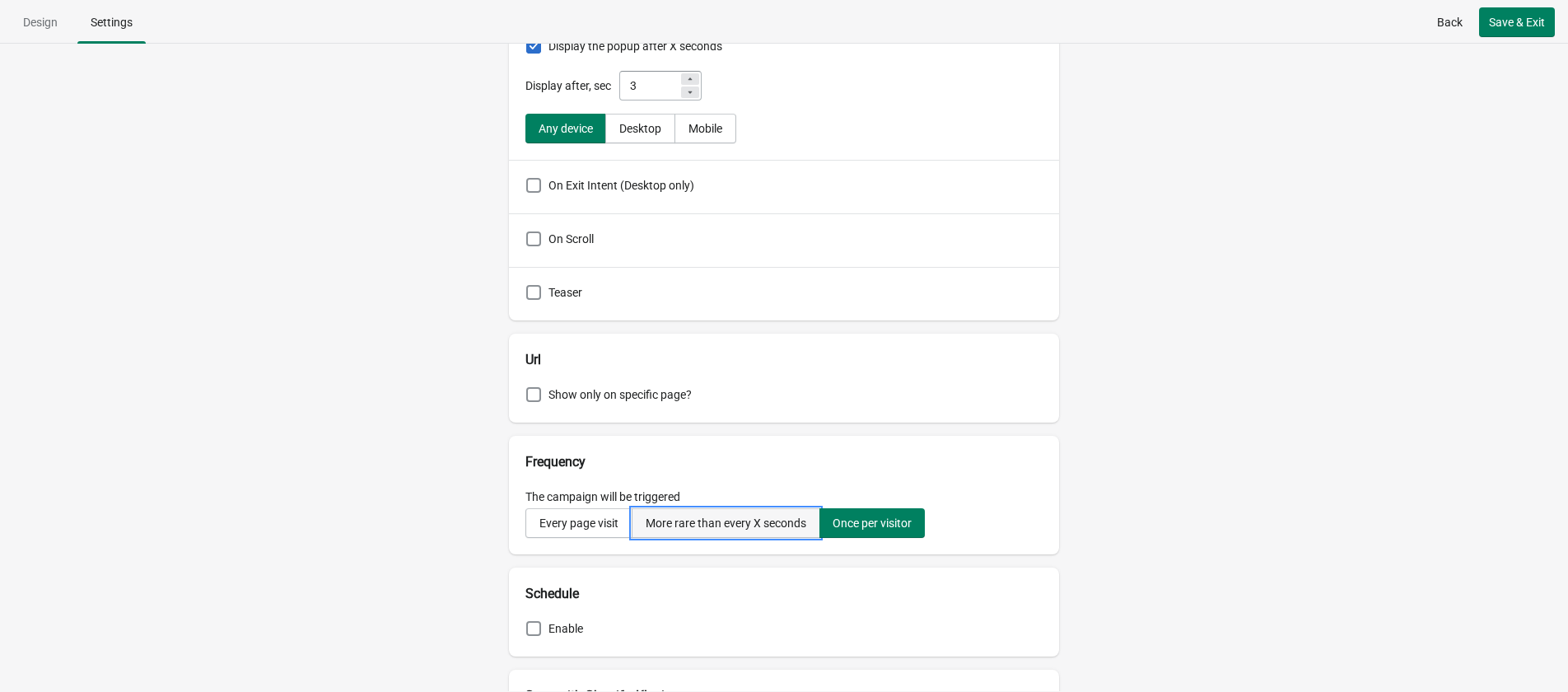
click at [703, 516] on div "More rare than every X seconds" at bounding box center [726, 522] width 161 height 13
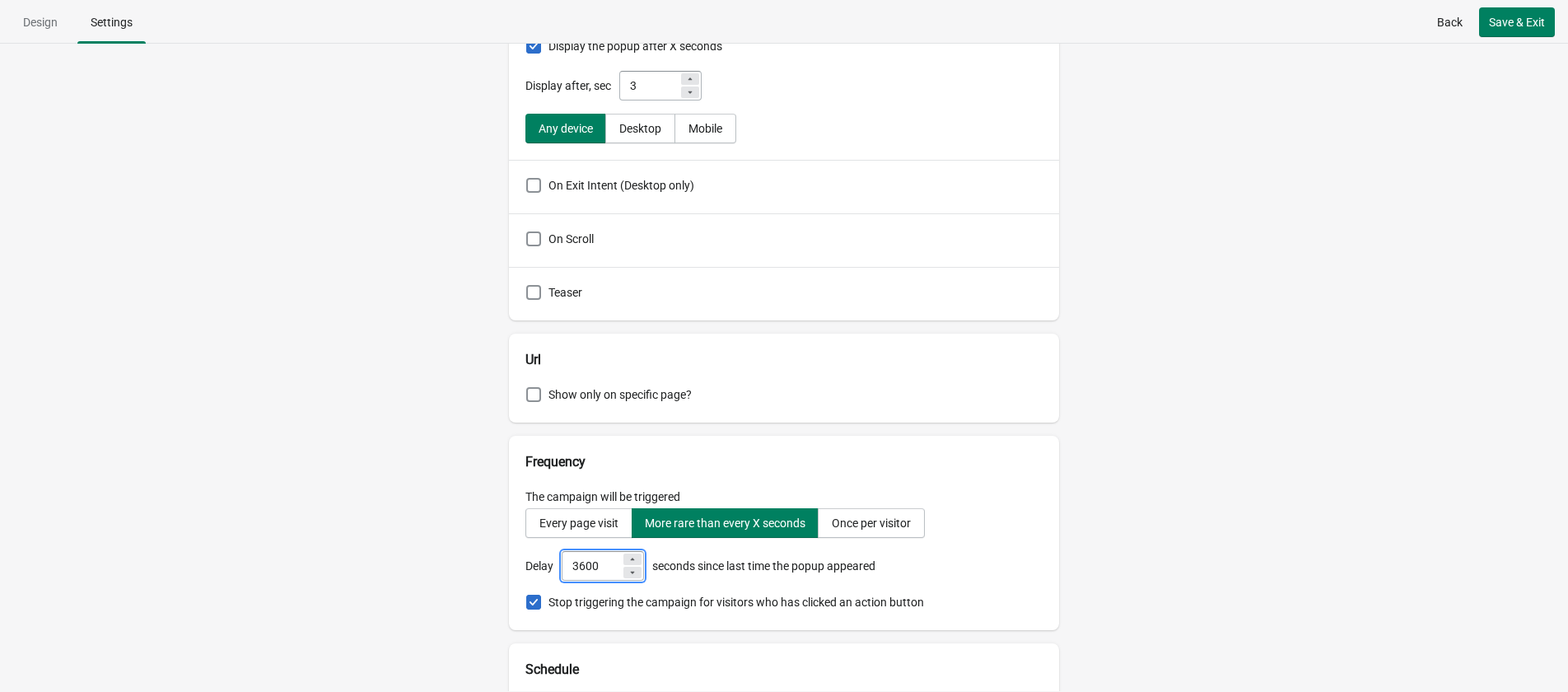
drag, startPoint x: 608, startPoint y: 565, endPoint x: 490, endPoint y: 559, distance: 118.2
click at [490, 559] on div "Campaign name Campaign #1 Triggers Display the popup after X seconds Display af…" at bounding box center [784, 367] width 1568 height 648
type input "6"
type input "600"
click at [1383, 205] on div "Campaign name Campaign #1 Triggers Display the popup after X seconds Display af…" at bounding box center [784, 367] width 1568 height 648
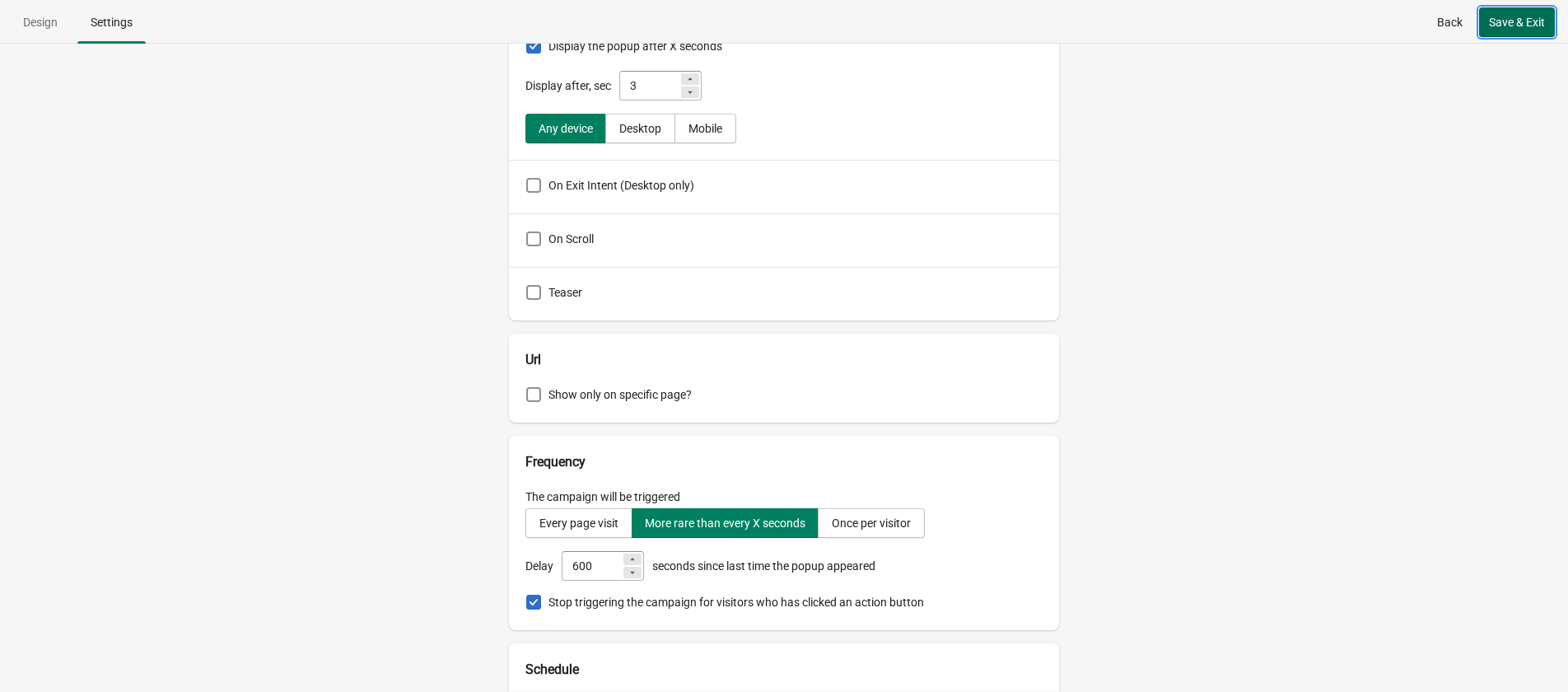
click at [1383, 23] on span "Save & Exit" at bounding box center [1517, 22] width 56 height 13
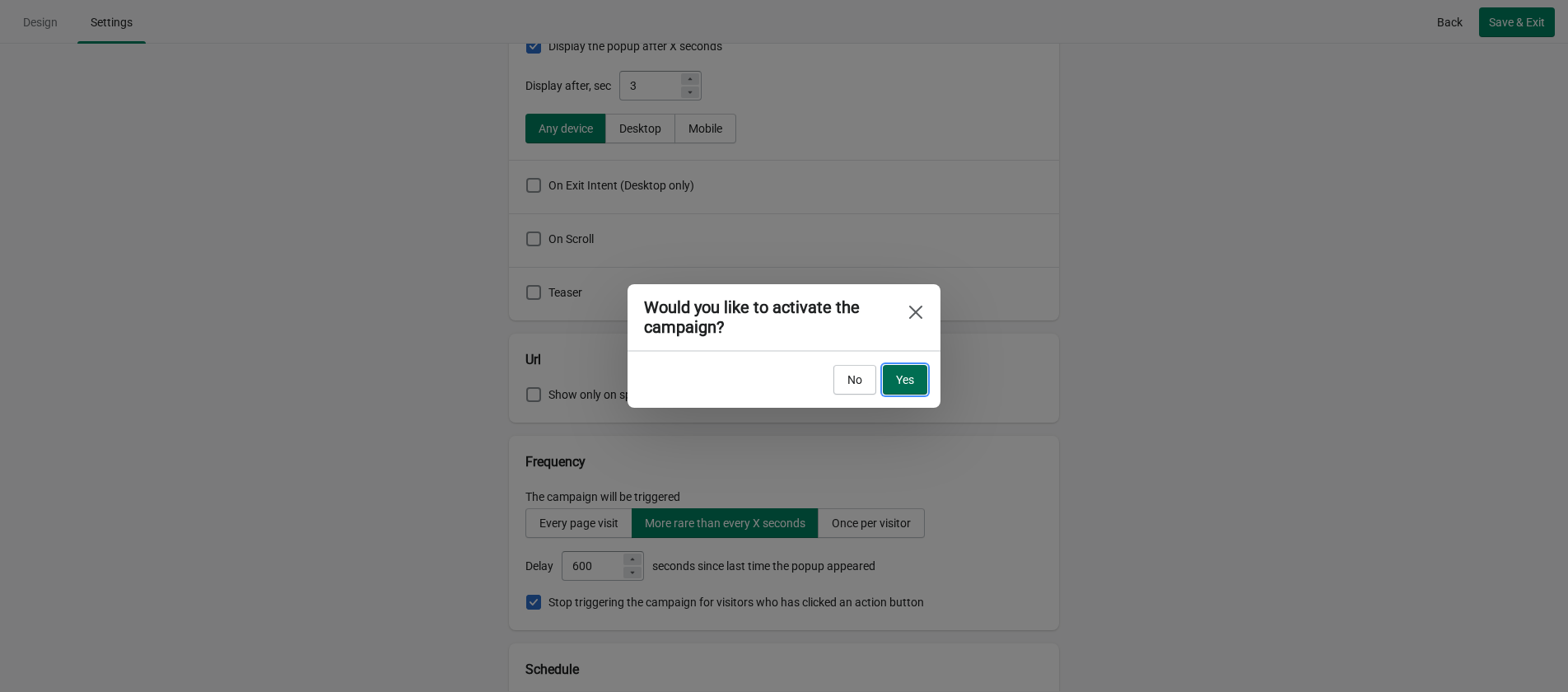
click at [901, 379] on span "Yes" at bounding box center [905, 379] width 18 height 13
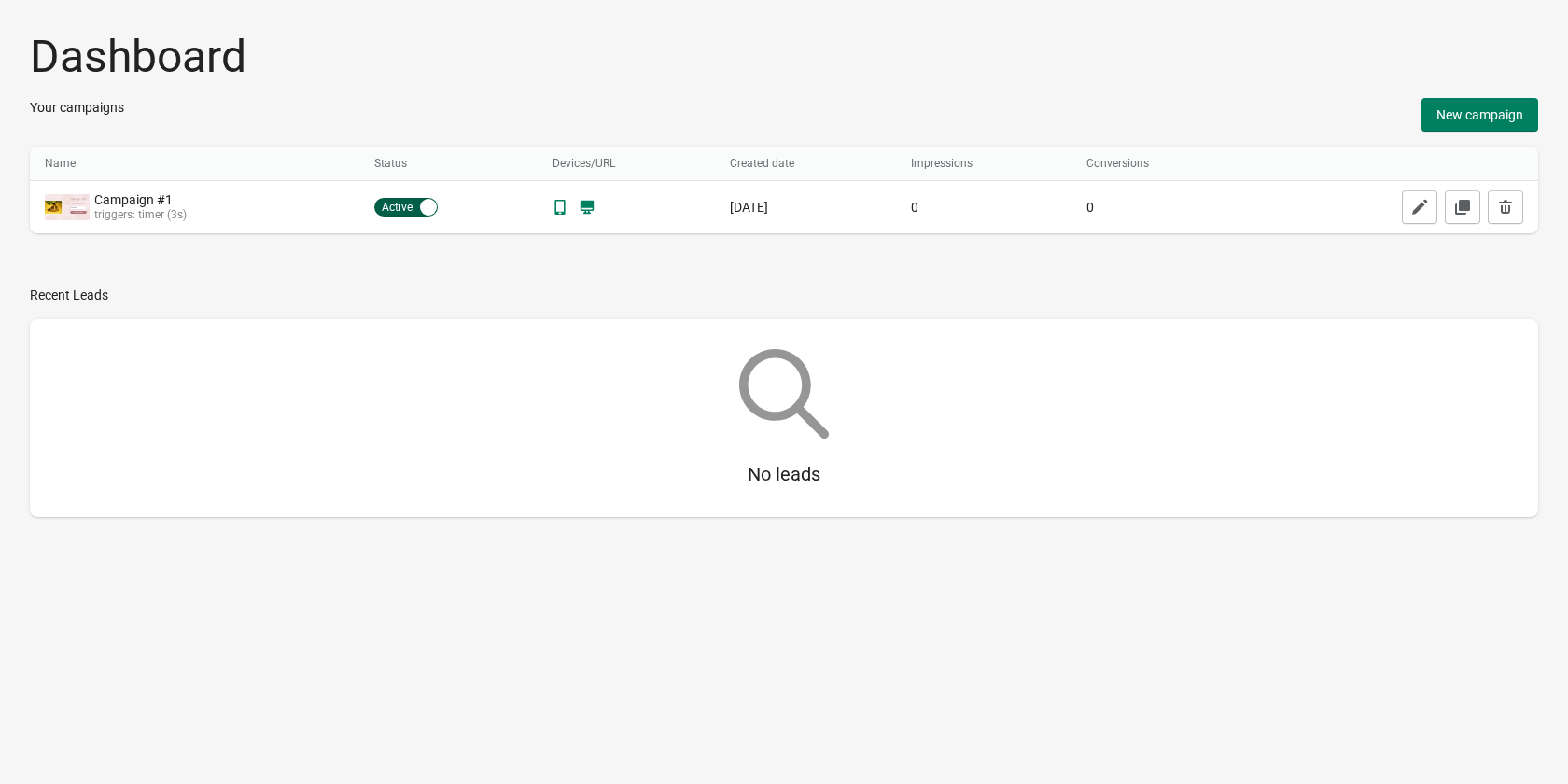
click at [33, 537] on div "Dashboard Your campaigns New campaign Name Name Status Devices/URL Created date…" at bounding box center [784, 281] width 1568 height 561
